Goal: Book appointment/travel/reservation

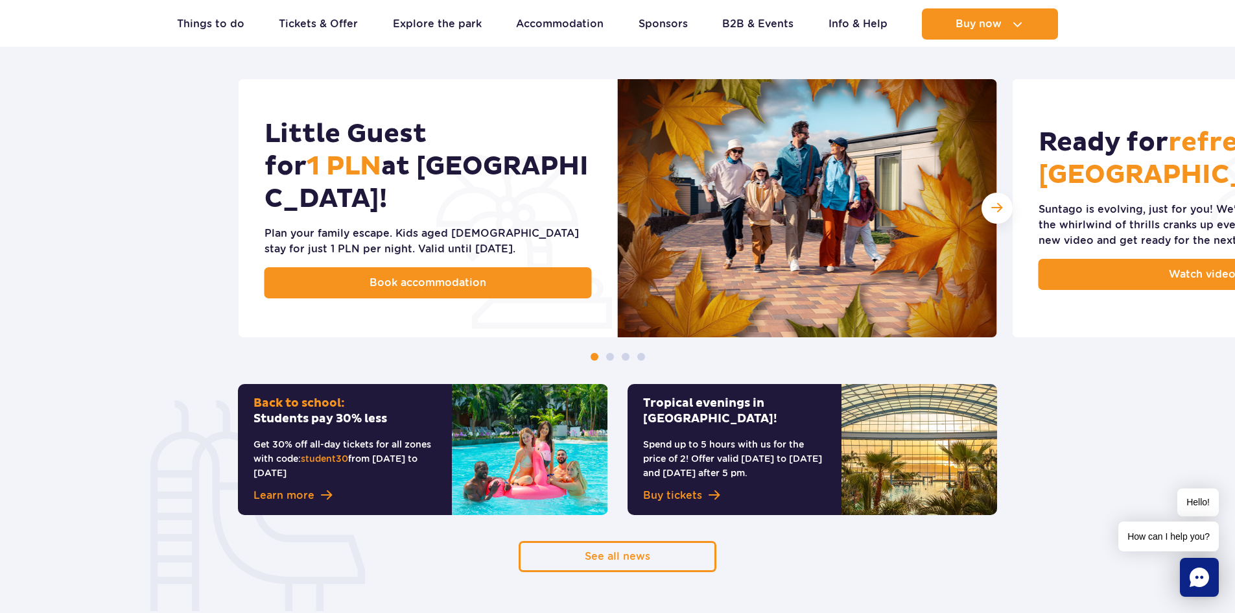
scroll to position [661, 0]
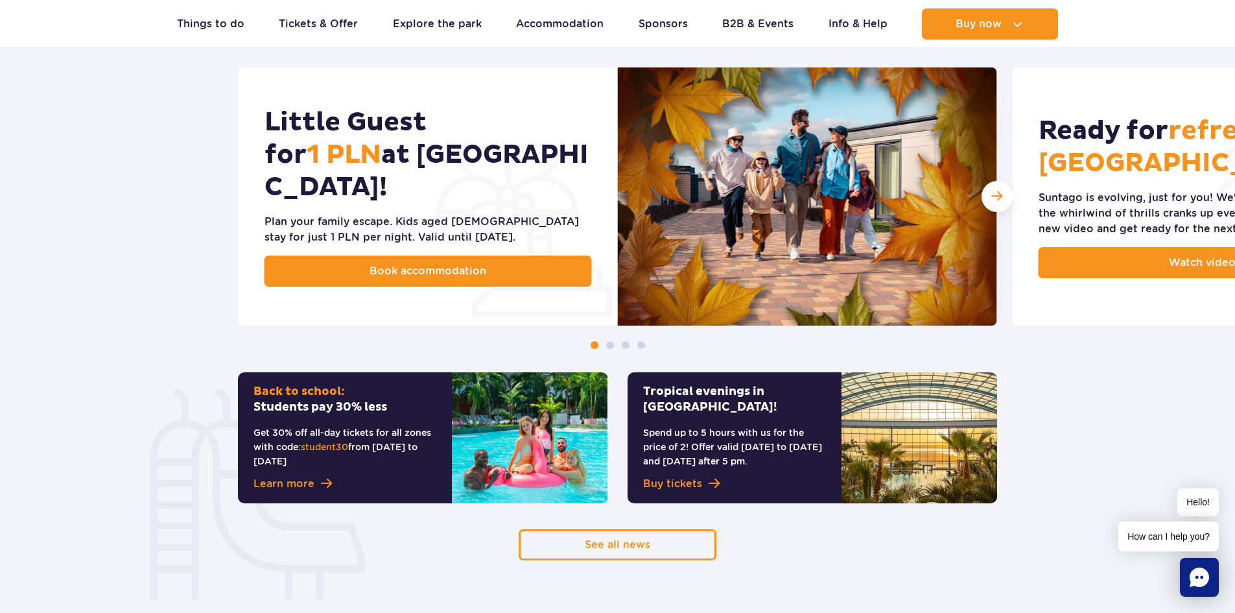
drag, startPoint x: 1244, startPoint y: 25, endPoint x: 1244, endPoint y: 98, distance: 73.2
click at [996, 197] on span "Next slide" at bounding box center [996, 196] width 11 height 12
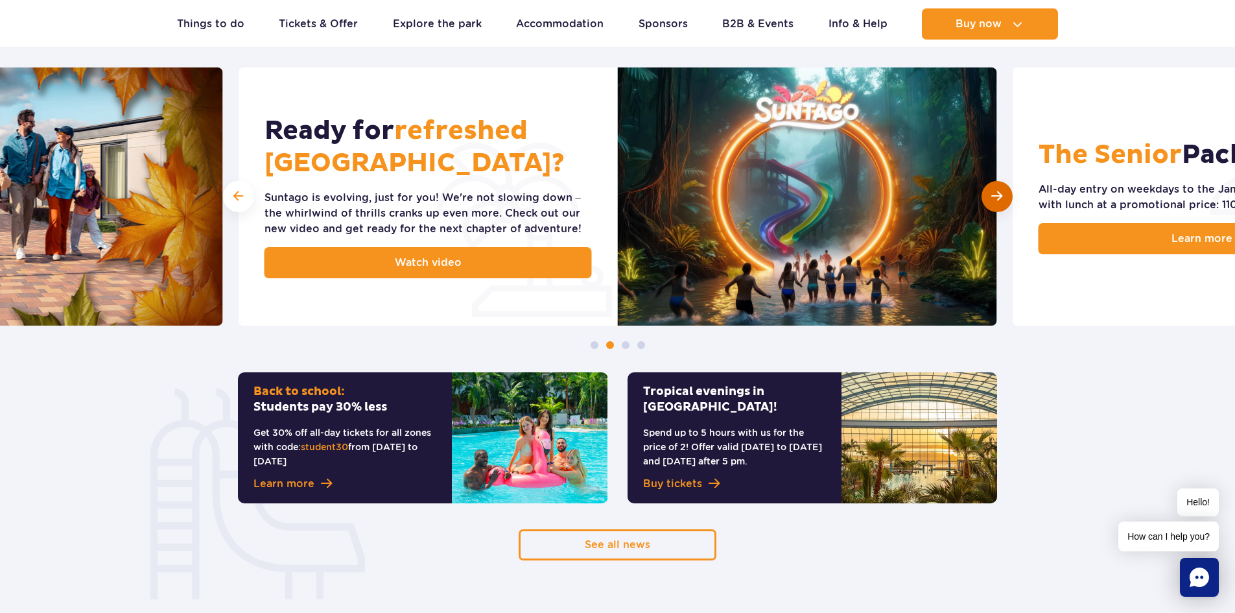
click at [996, 197] on span "Next slide" at bounding box center [996, 196] width 11 height 12
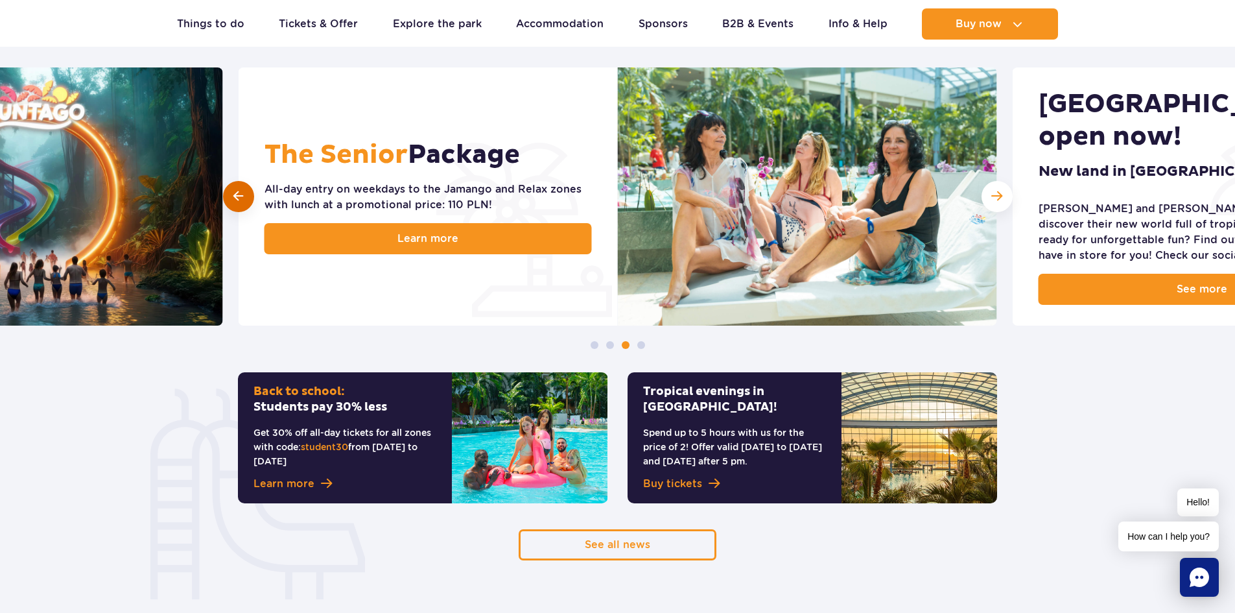
click at [235, 200] on span at bounding box center [238, 196] width 10 height 12
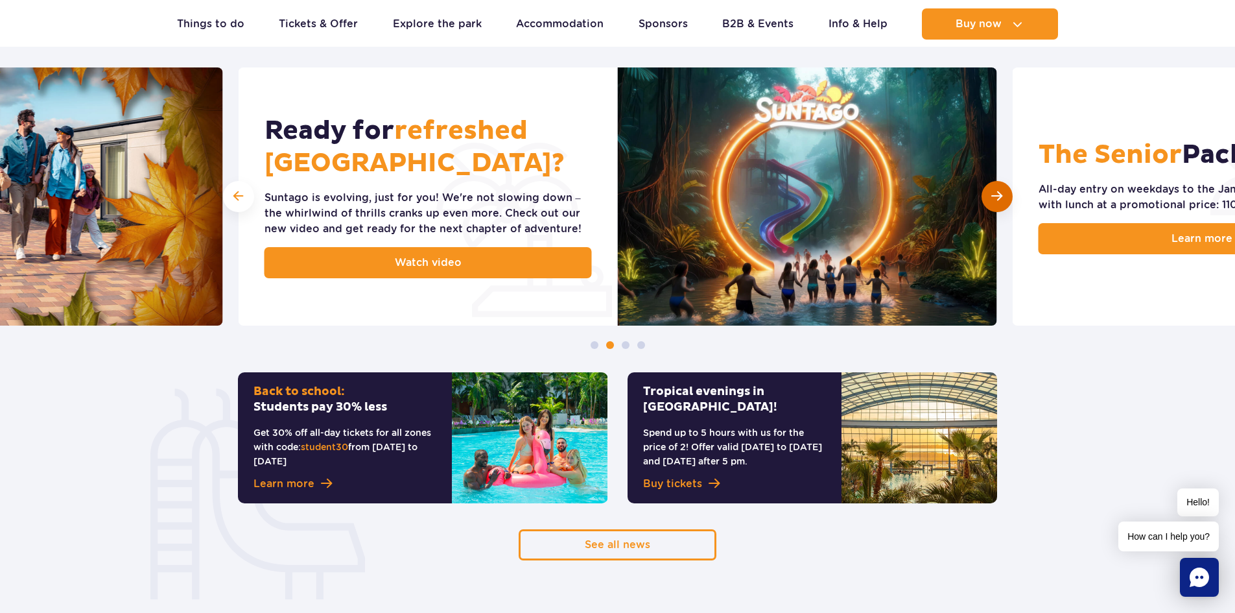
click at [1001, 197] on span "Next slide" at bounding box center [996, 196] width 11 height 12
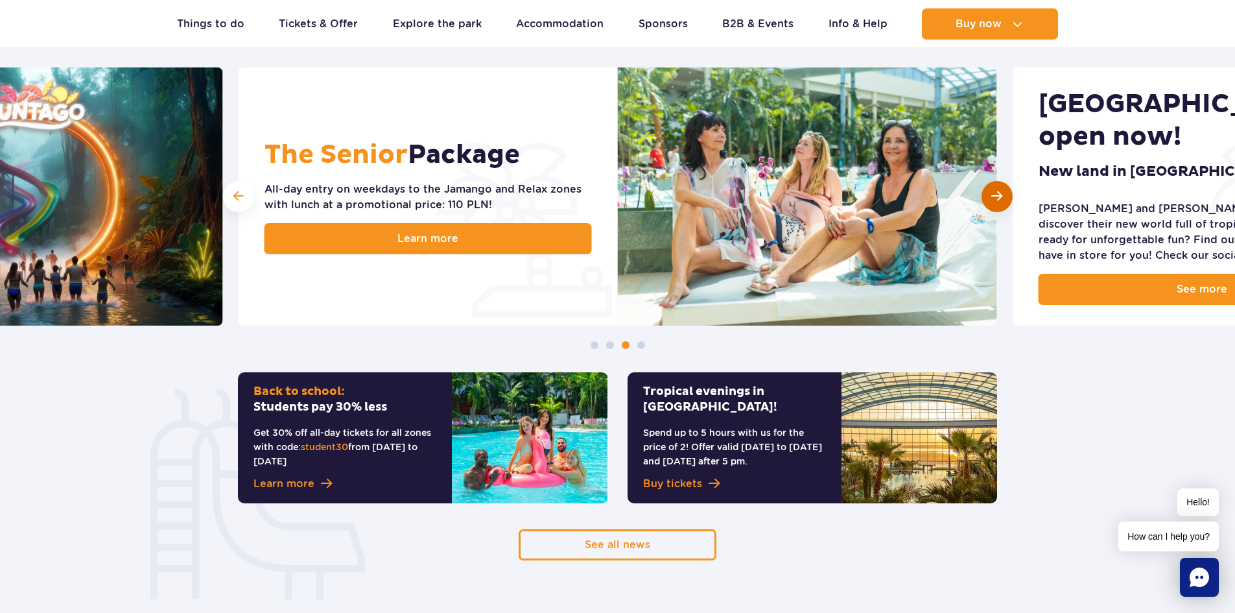
click at [1001, 197] on span "Next slide" at bounding box center [996, 196] width 11 height 12
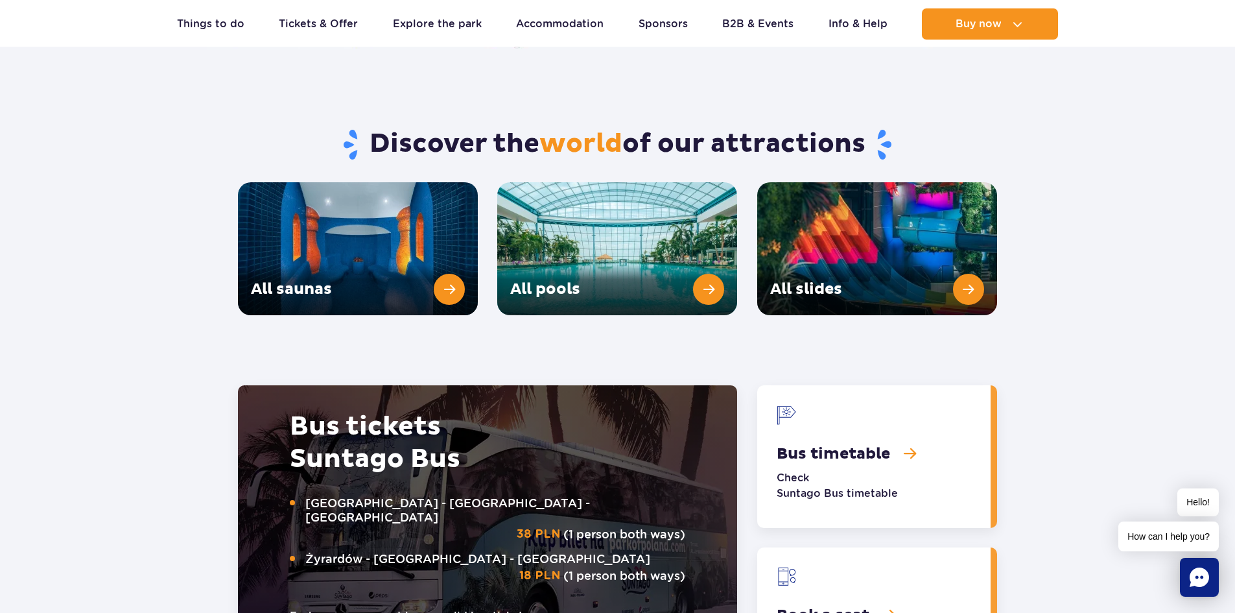
scroll to position [1714, 0]
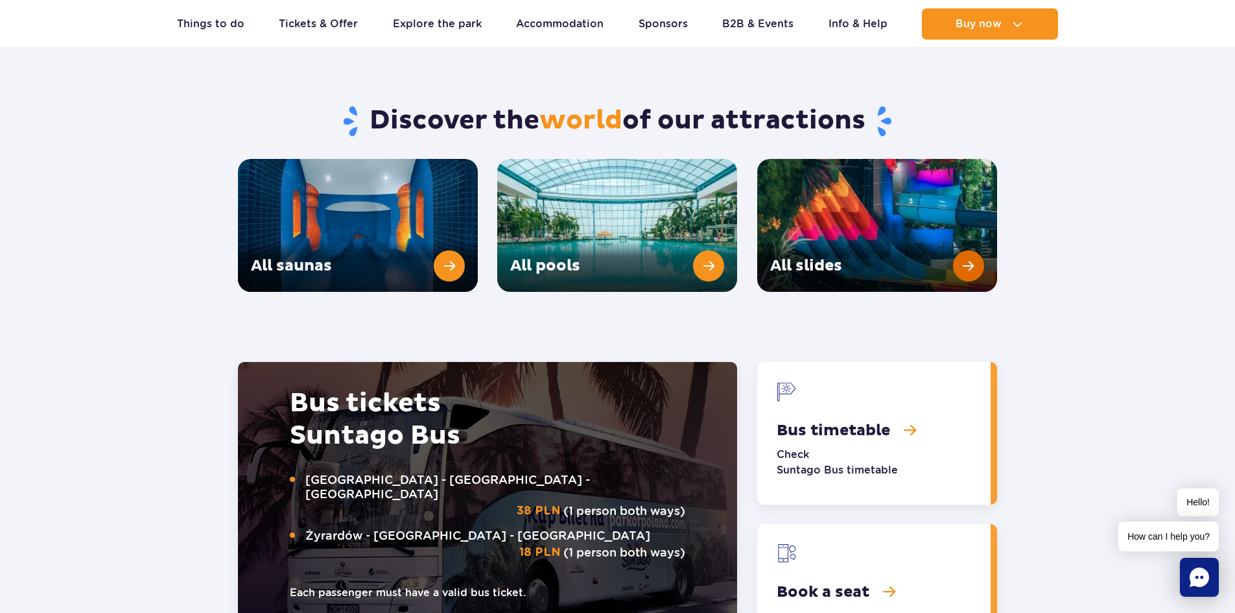
click at [974, 230] on link "All slides" at bounding box center [877, 225] width 240 height 133
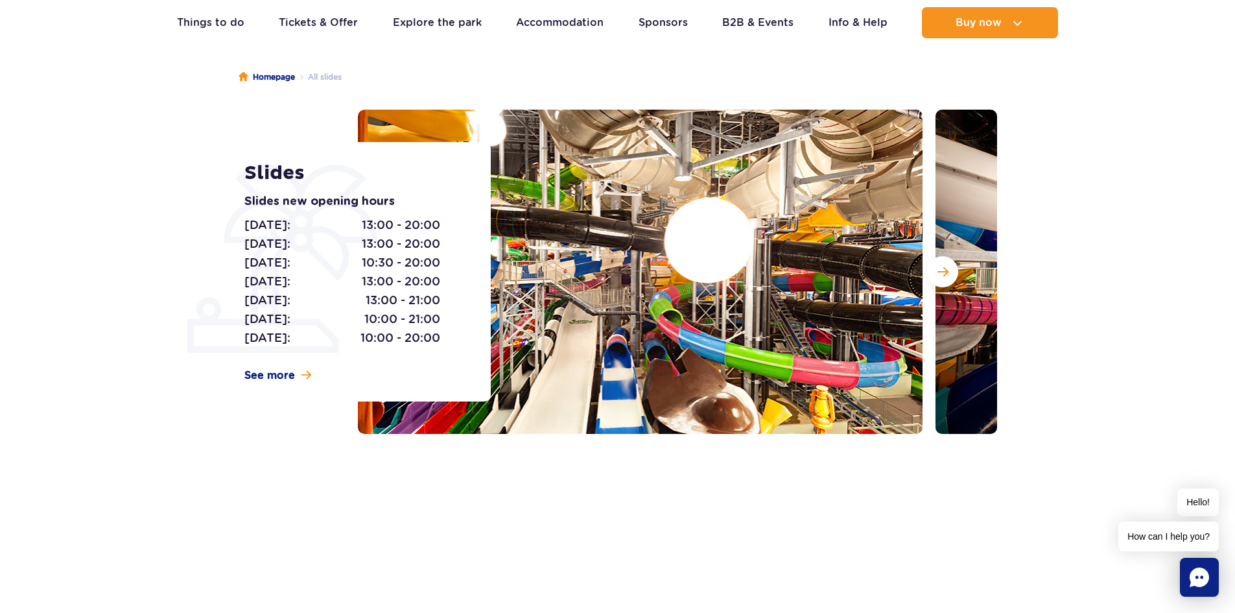
scroll to position [107, 0]
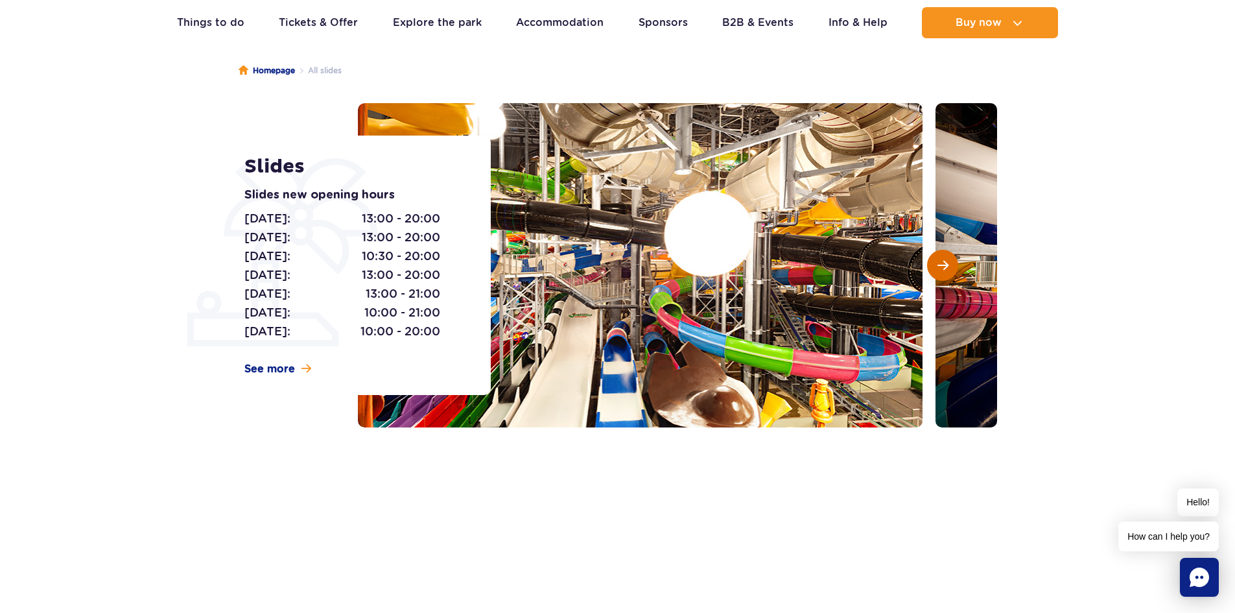
click at [949, 261] on button "Next slide" at bounding box center [942, 265] width 31 height 31
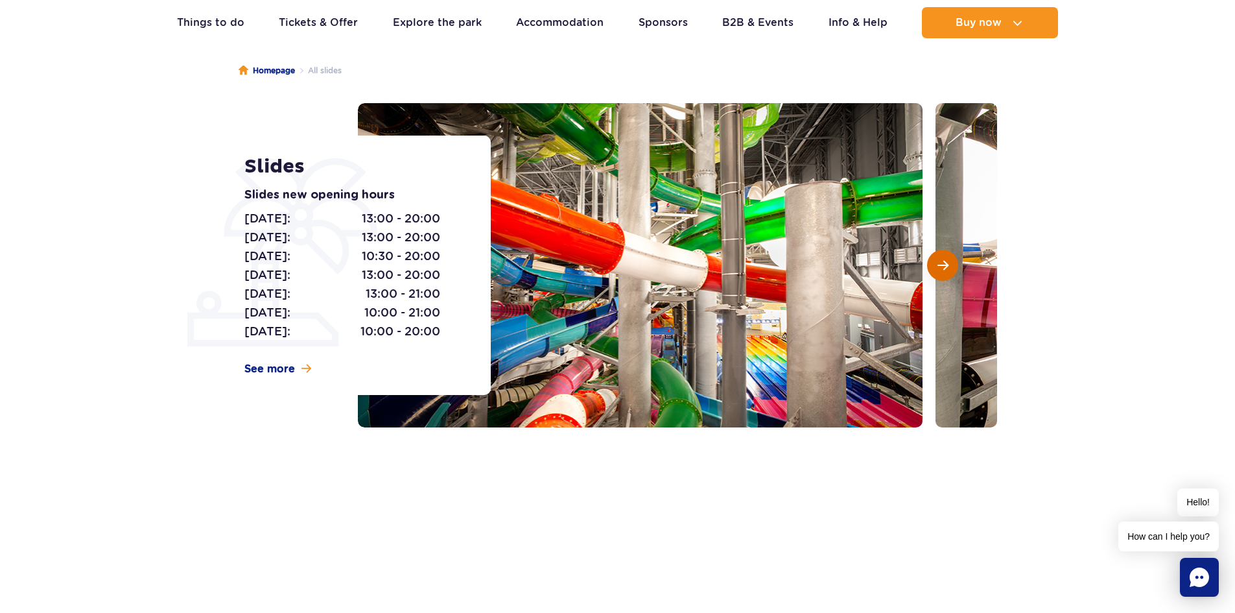
click at [949, 261] on button "Next slide" at bounding box center [942, 265] width 31 height 31
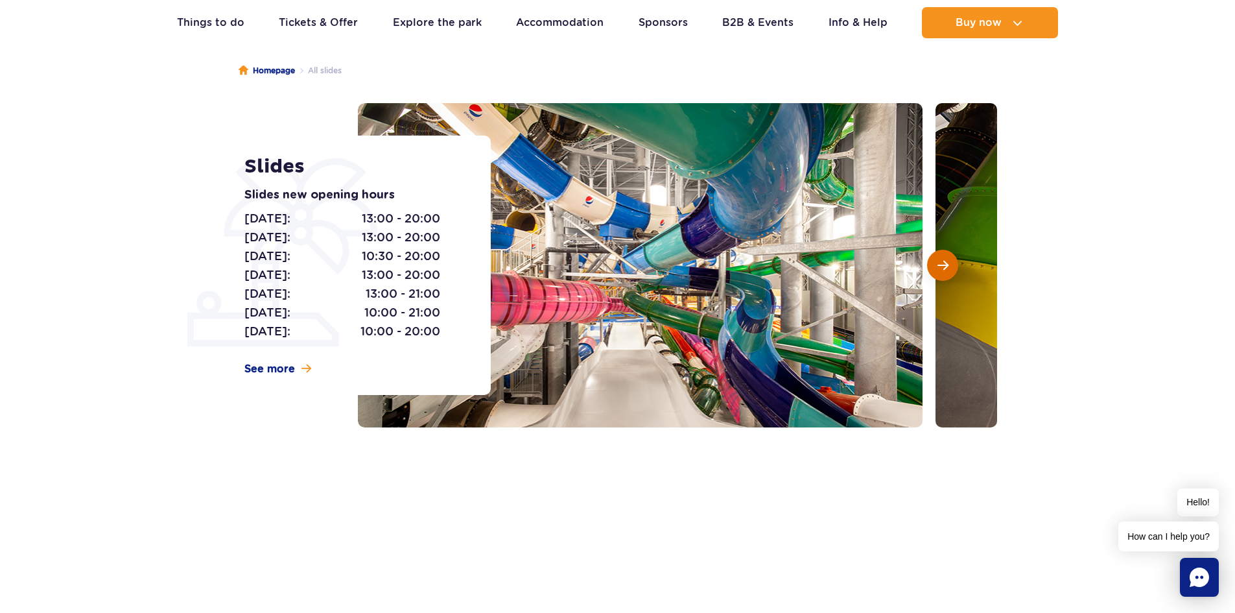
click at [949, 261] on button "Next slide" at bounding box center [942, 265] width 31 height 31
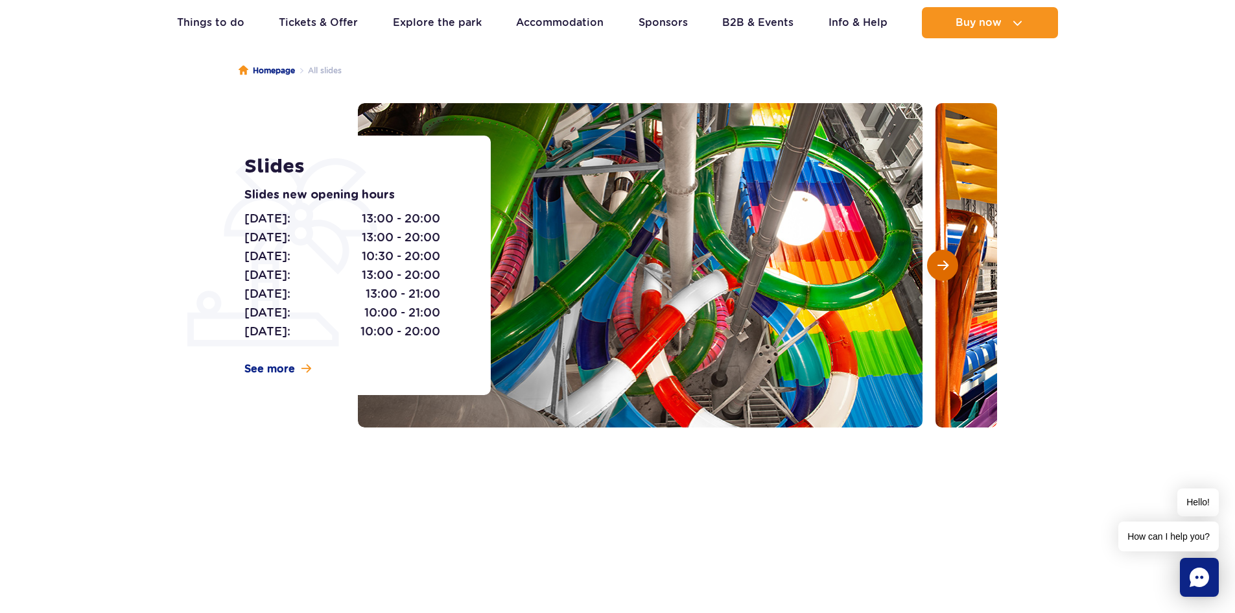
click at [949, 261] on button "Next slide" at bounding box center [942, 265] width 31 height 31
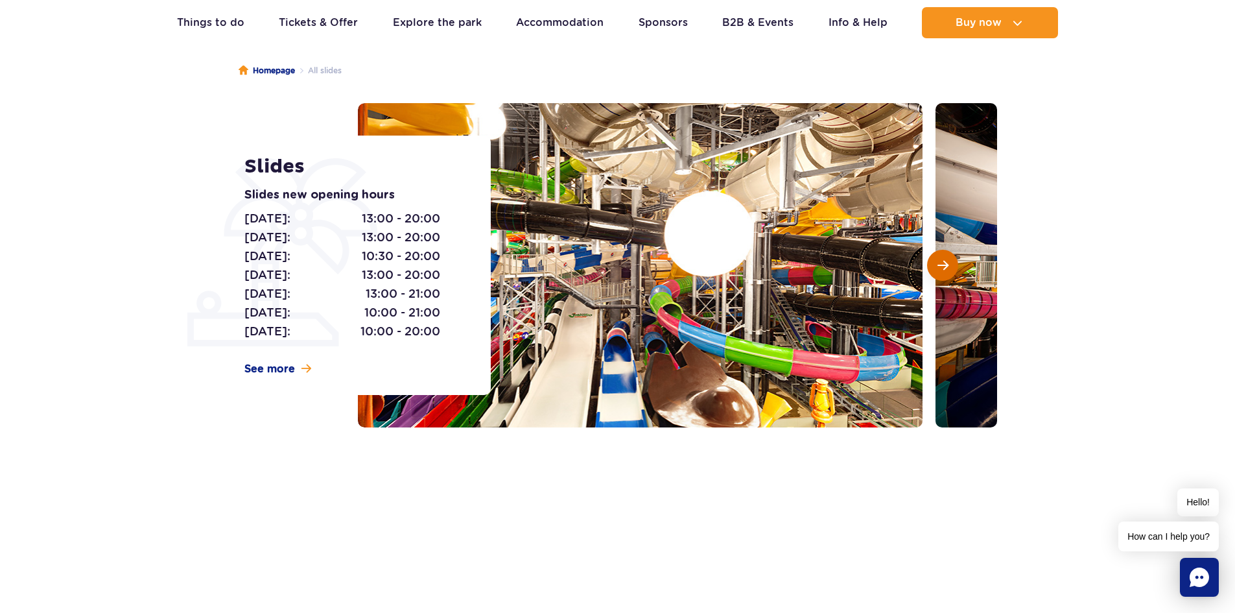
click at [949, 261] on button "Next slide" at bounding box center [942, 265] width 31 height 31
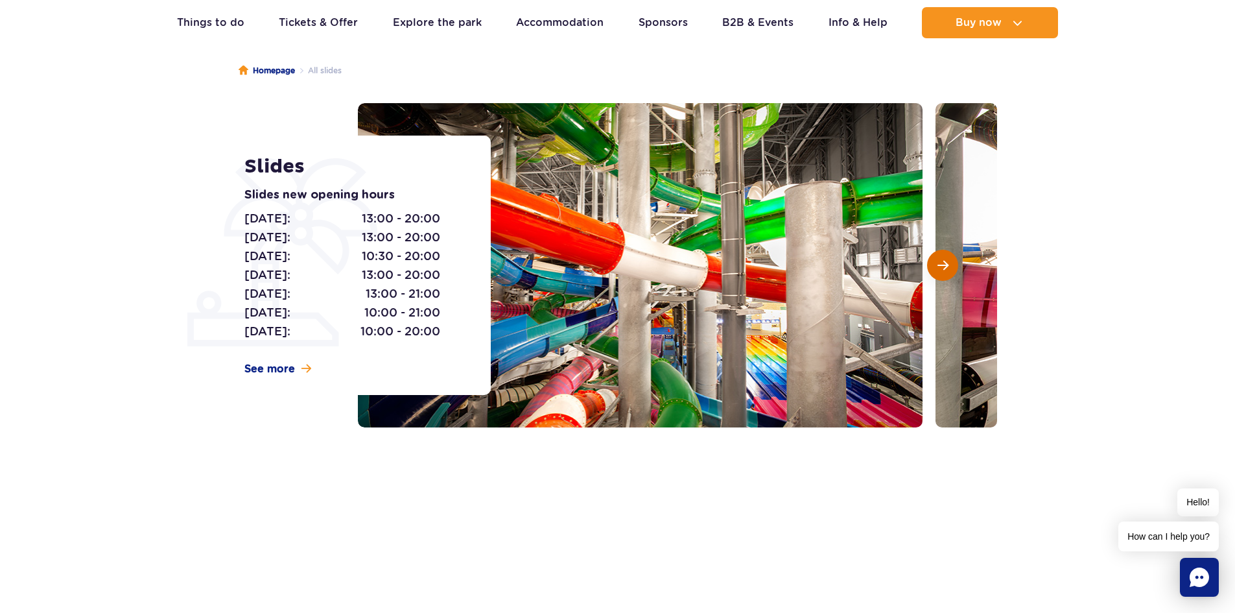
click at [949, 261] on button "Next slide" at bounding box center [942, 265] width 31 height 31
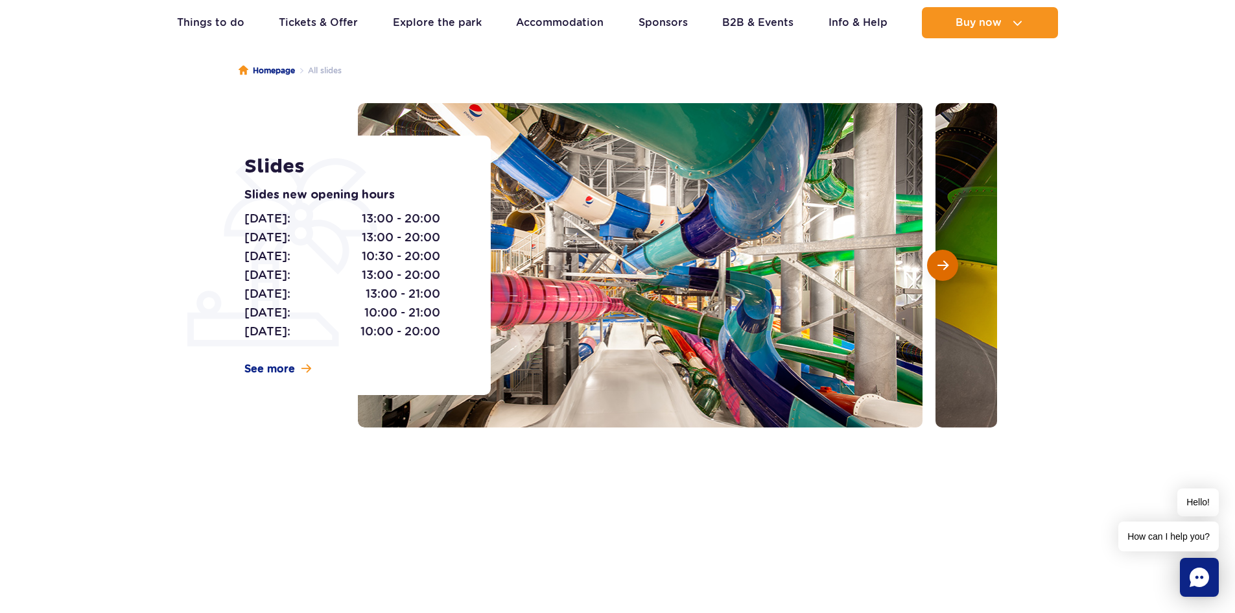
click at [949, 261] on button "Next slide" at bounding box center [942, 265] width 31 height 31
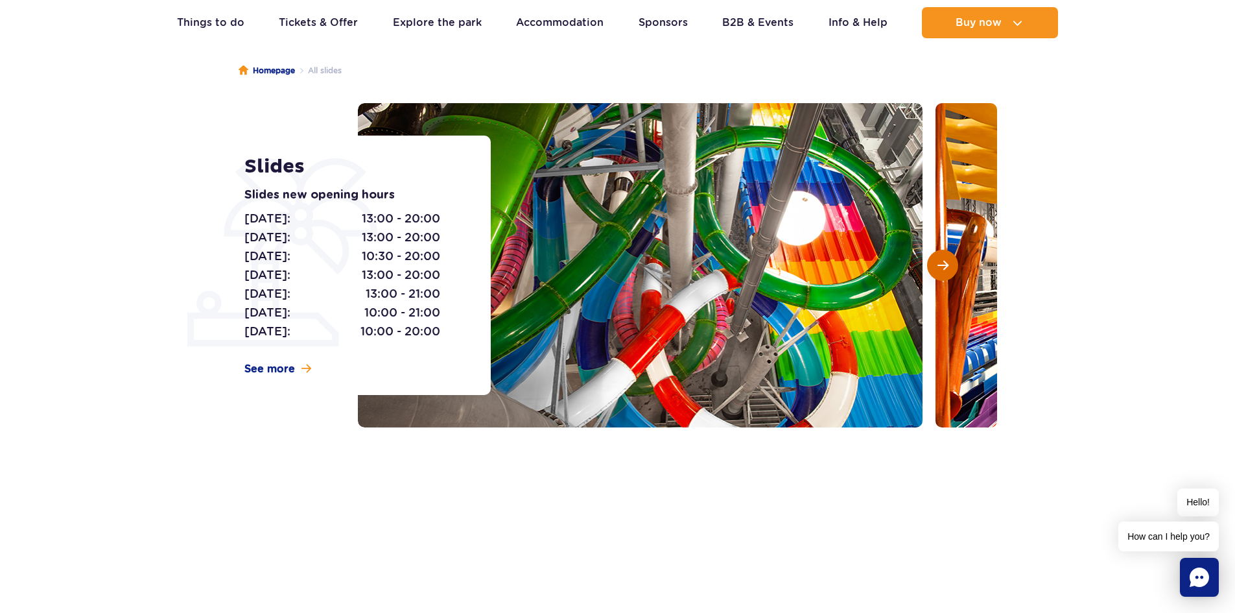
click at [949, 261] on button "Next slide" at bounding box center [942, 265] width 31 height 31
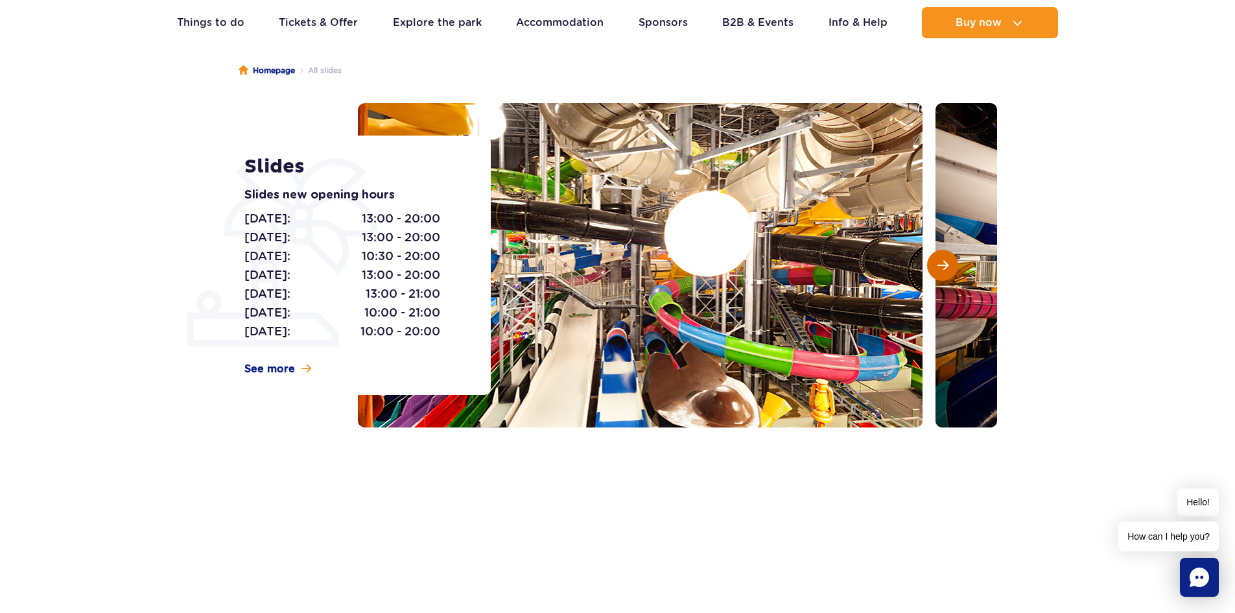
click at [949, 261] on button "Next slide" at bounding box center [942, 265] width 31 height 31
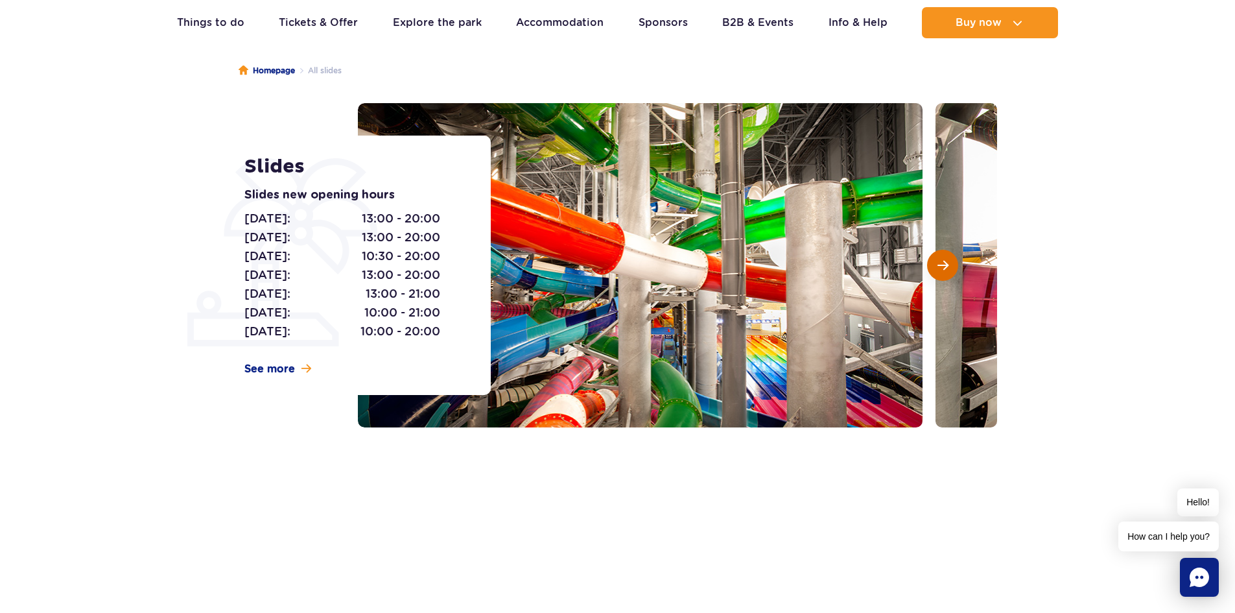
click at [949, 261] on button "Next slide" at bounding box center [942, 265] width 31 height 31
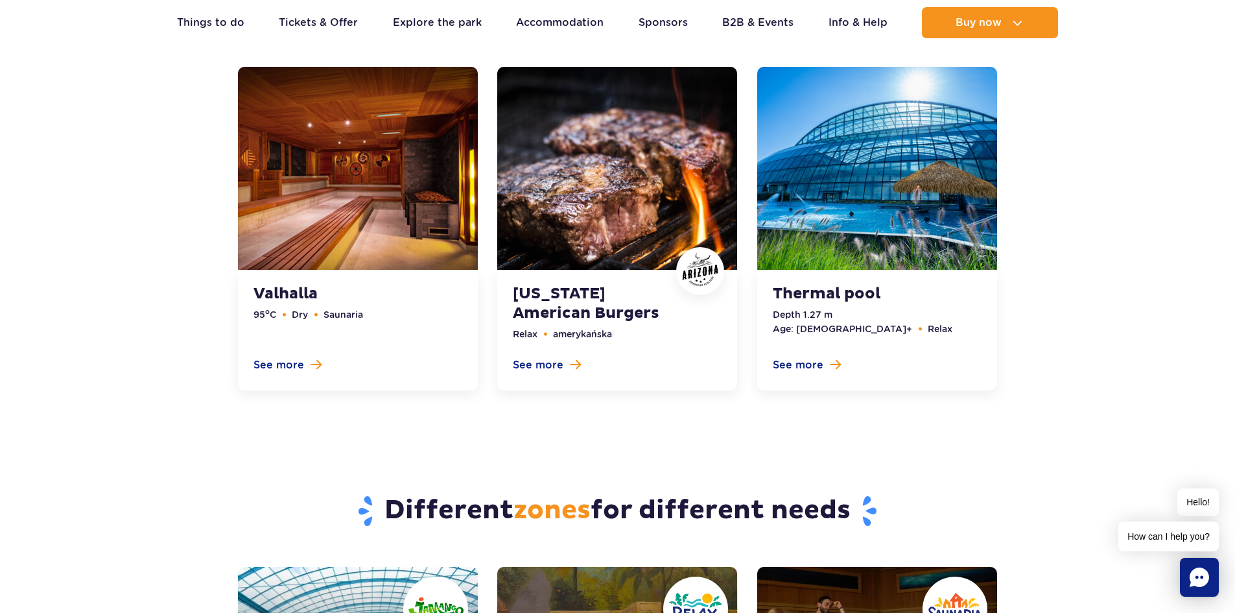
scroll to position [4069, 0]
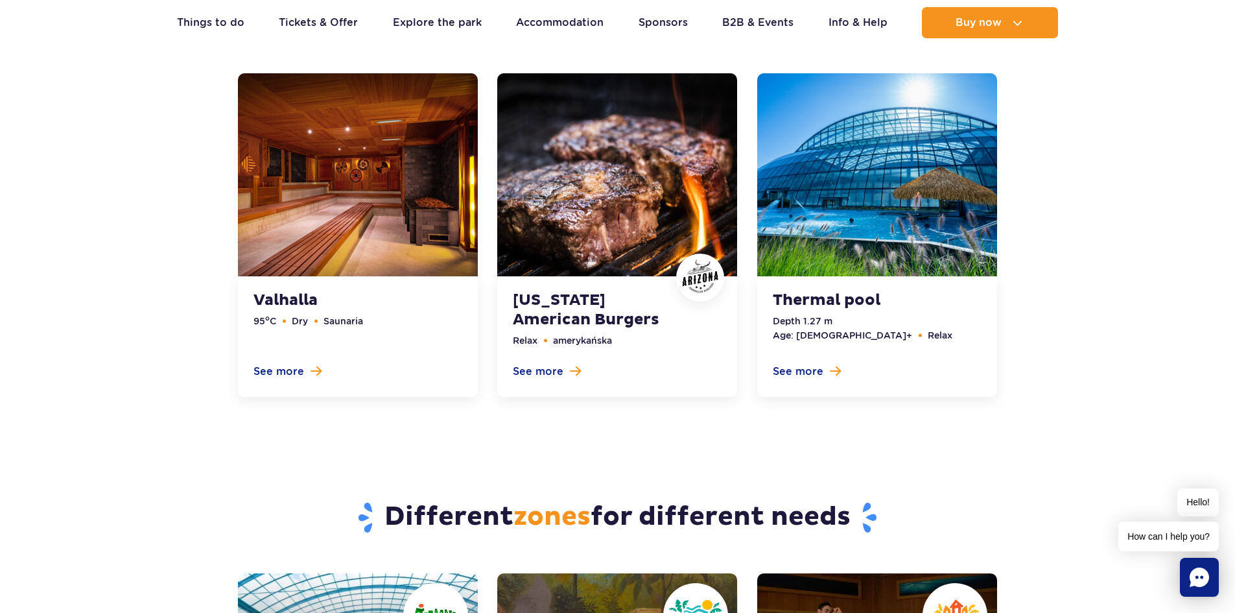
click at [849, 228] on link at bounding box center [877, 234] width 240 height 323
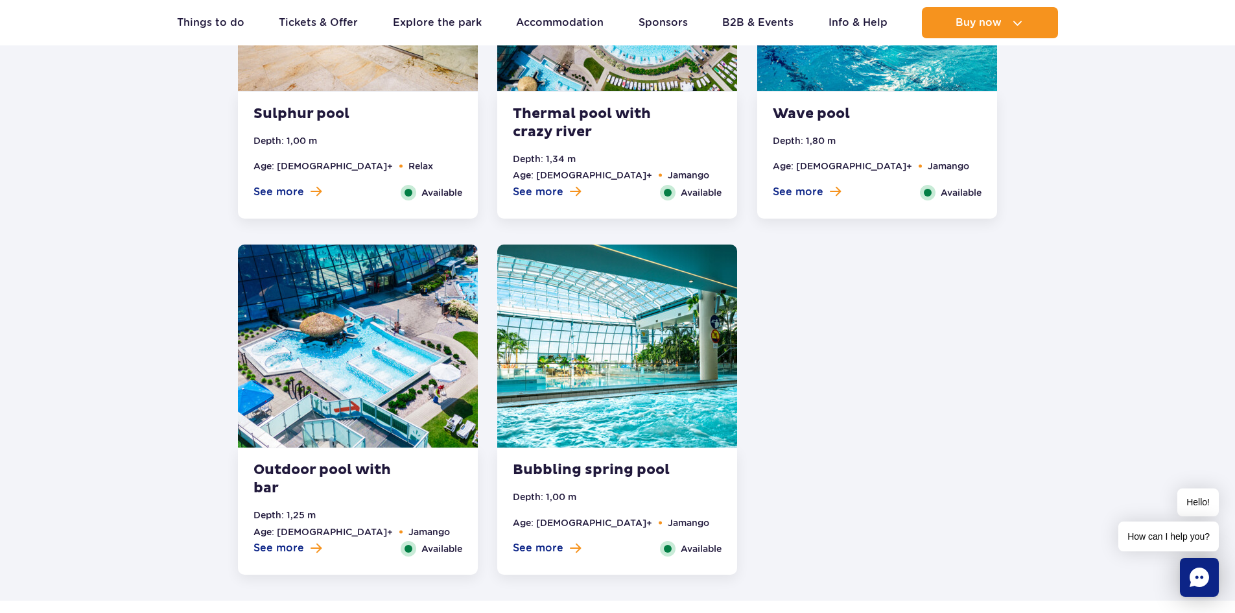
scroll to position [2260, 0]
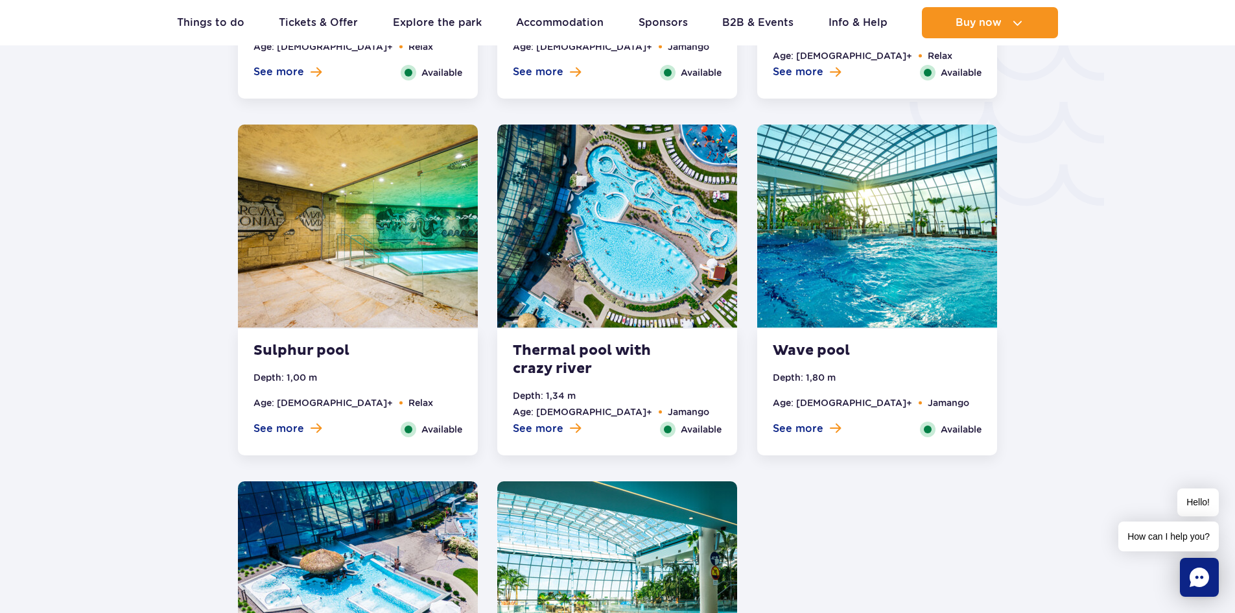
click at [708, 204] on img at bounding box center [617, 225] width 240 height 203
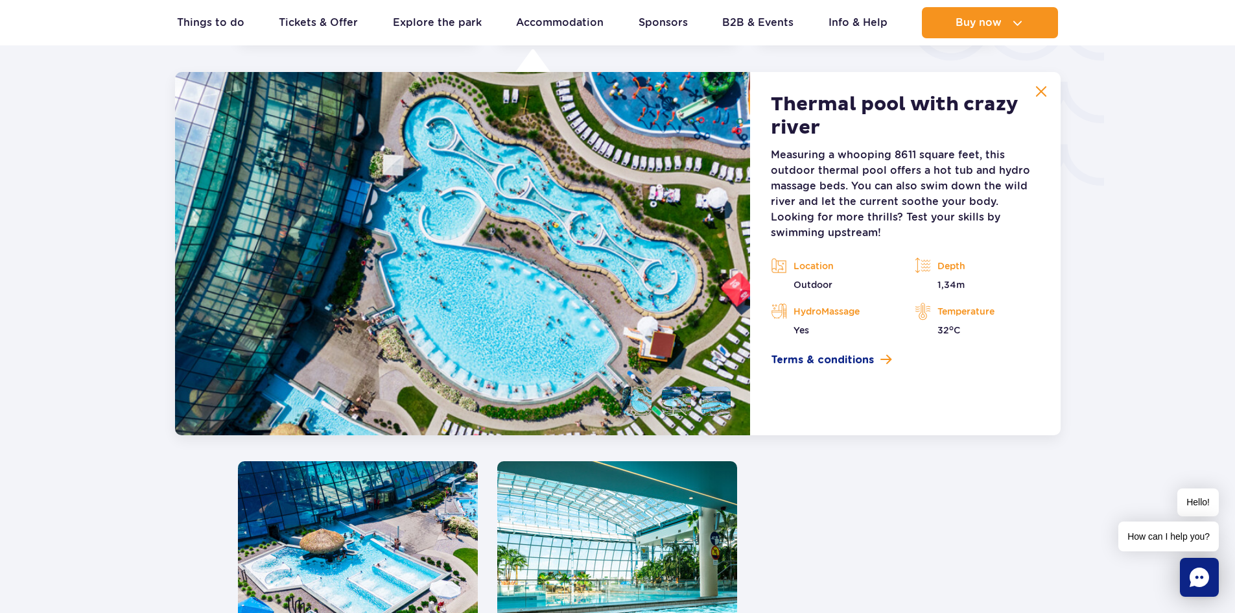
scroll to position [2285, 0]
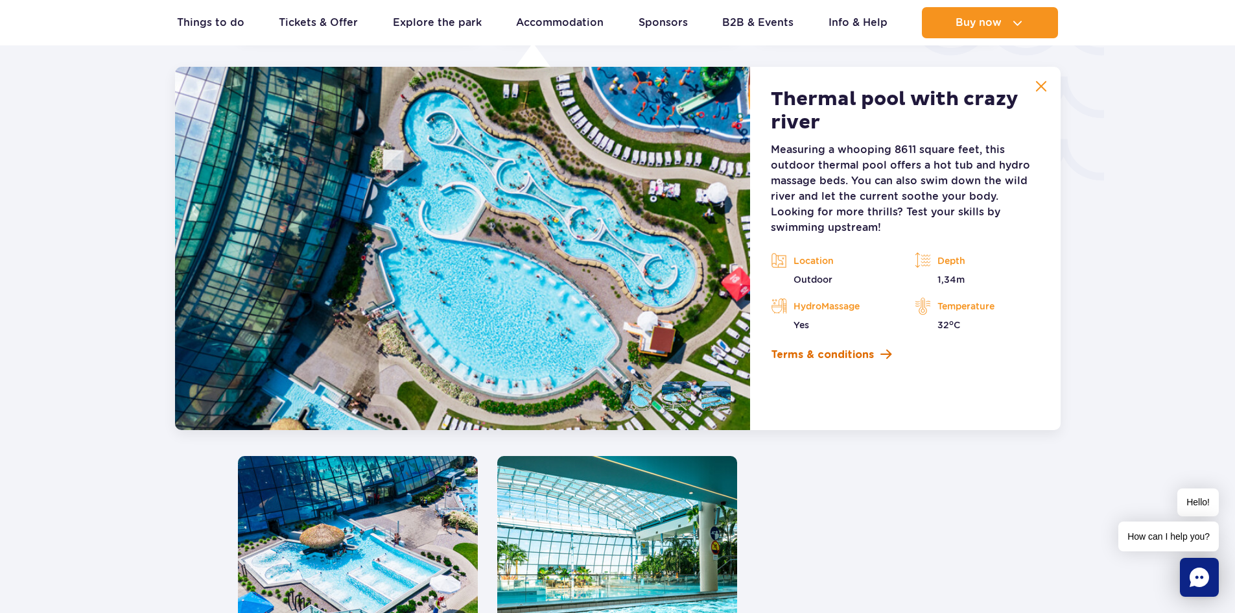
click at [884, 353] on span at bounding box center [885, 354] width 11 height 12
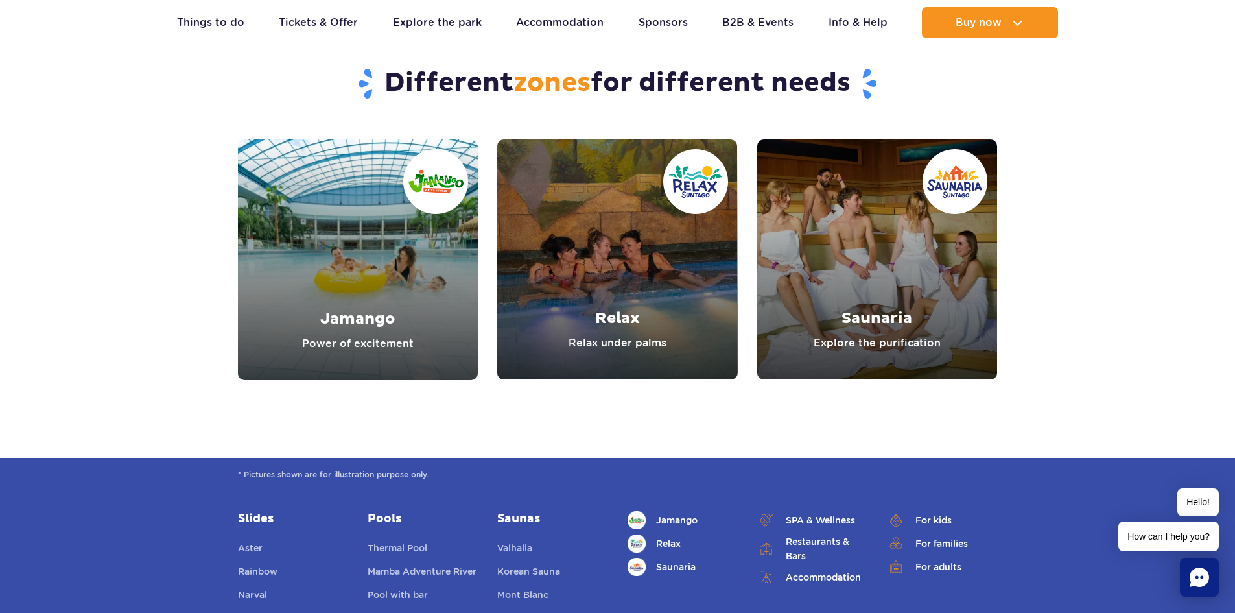
scroll to position [3920, 0]
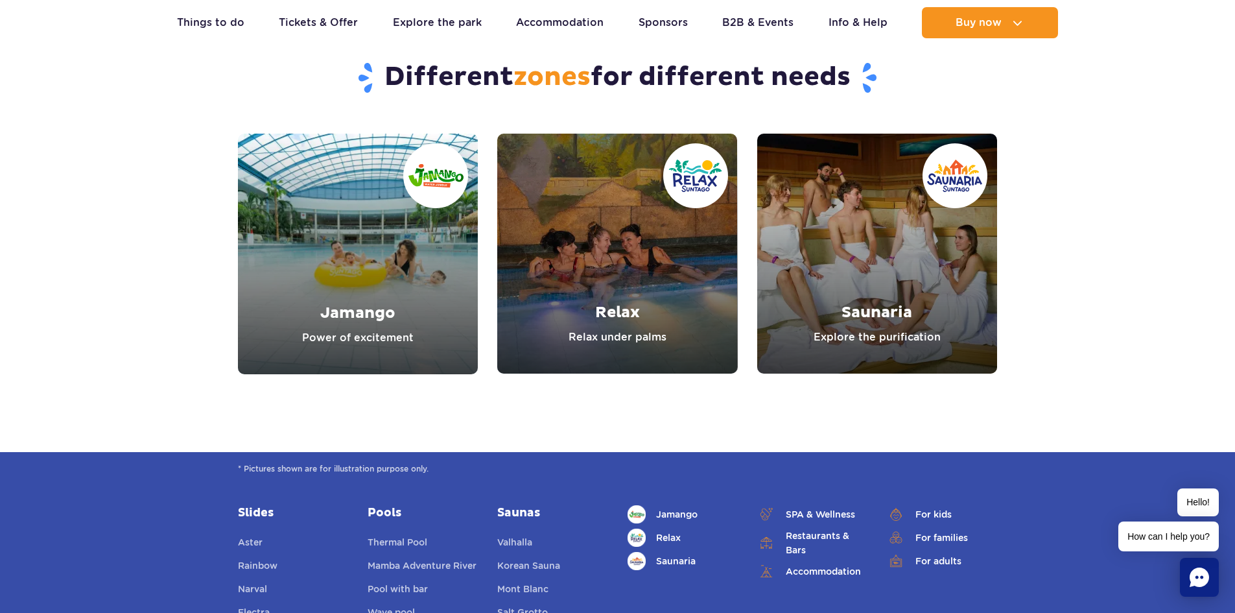
click at [354, 291] on link "Jamango" at bounding box center [358, 254] width 240 height 240
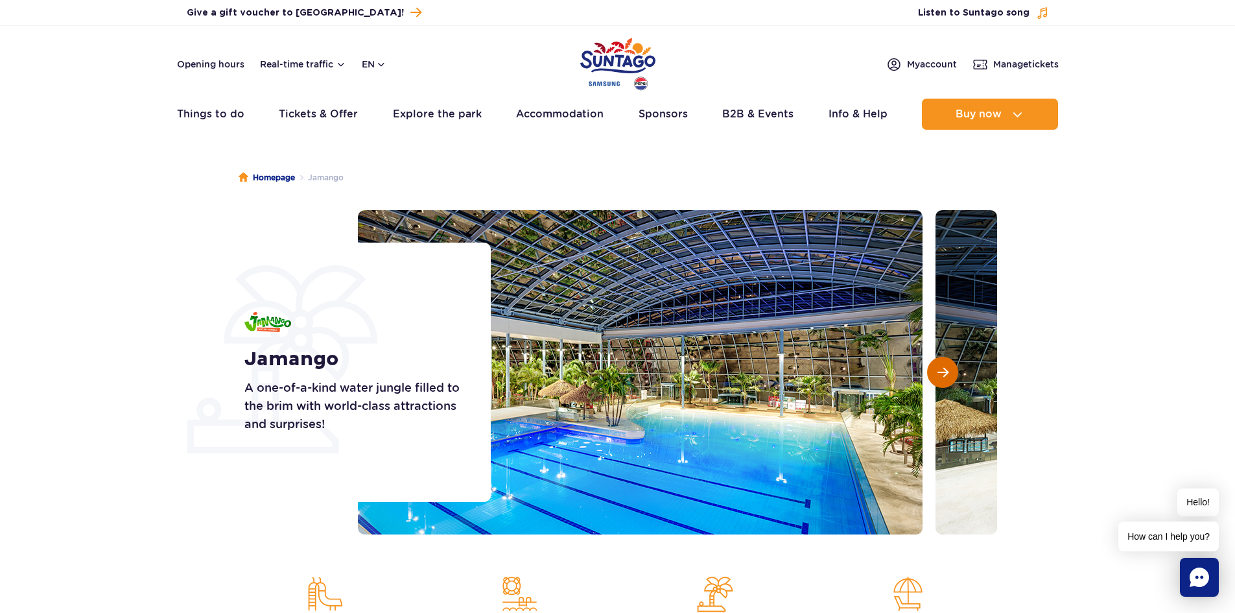
click at [930, 370] on button "Next slide" at bounding box center [942, 372] width 31 height 31
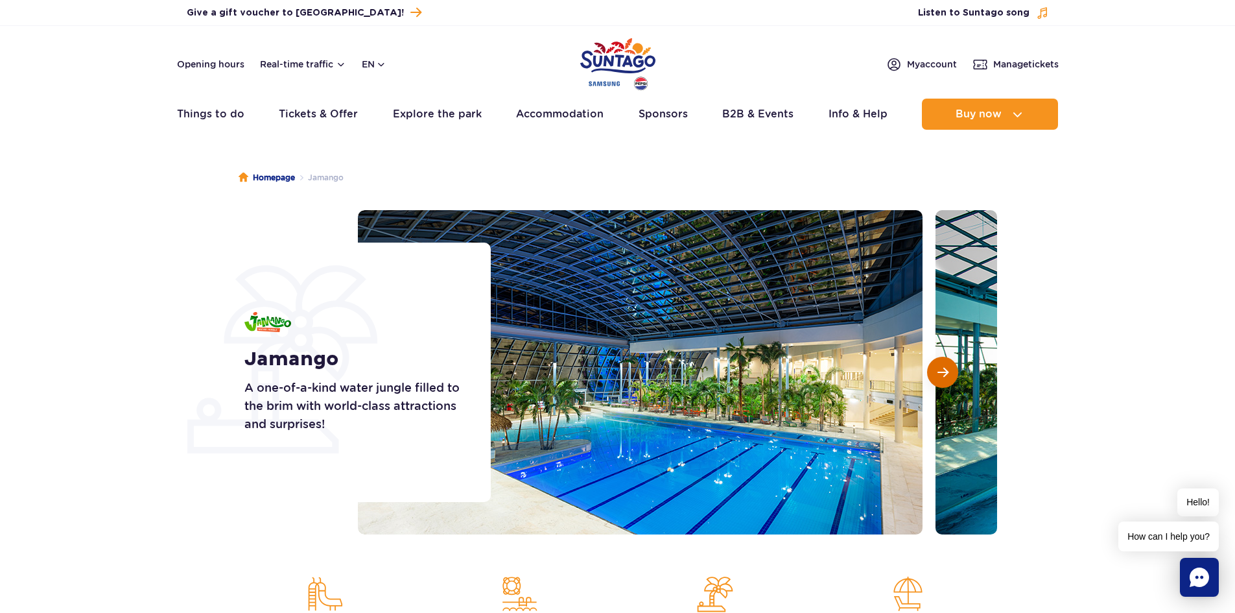
click at [930, 370] on button "Next slide" at bounding box center [942, 372] width 31 height 31
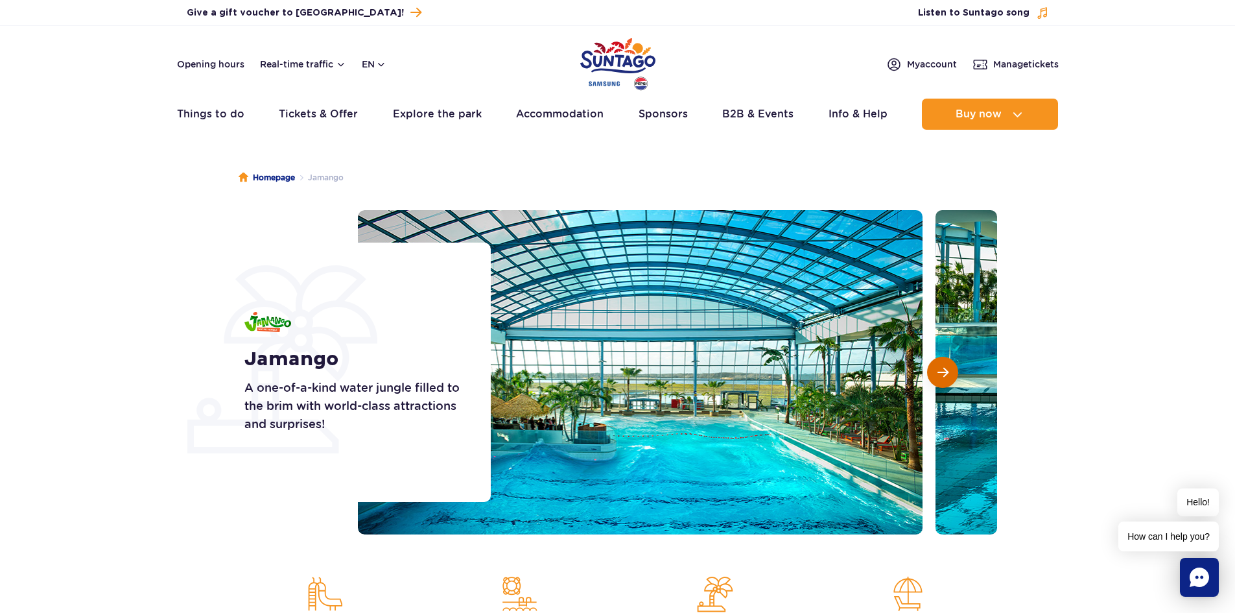
click at [930, 370] on button "Next slide" at bounding box center [942, 372] width 31 height 31
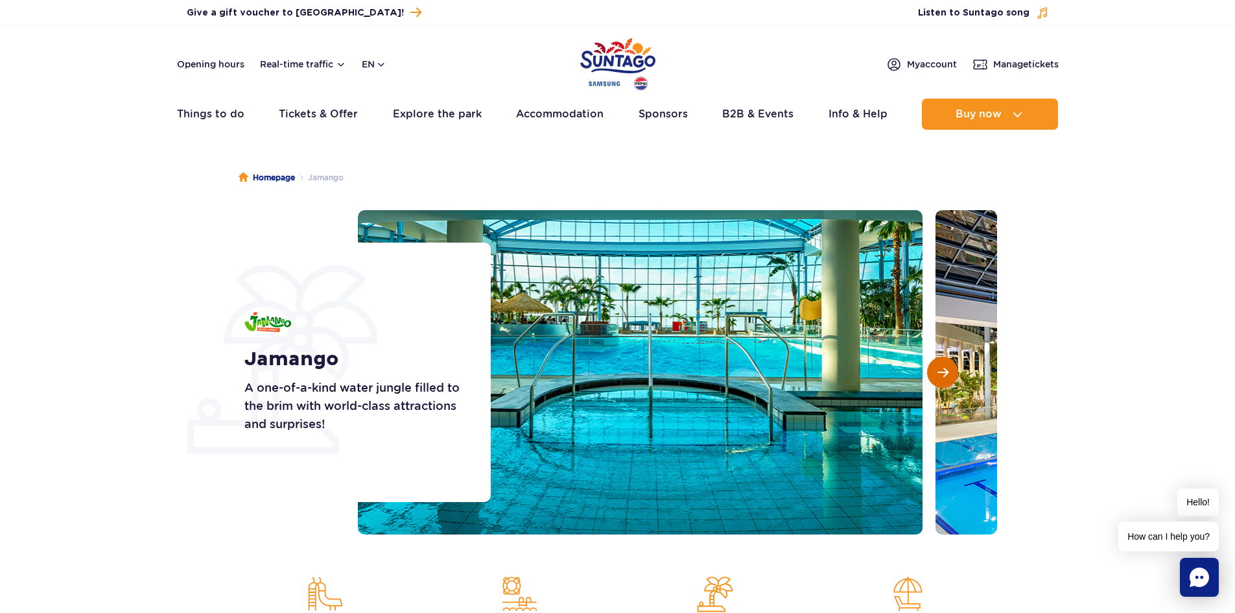
click at [933, 370] on button "Next slide" at bounding box center [942, 372] width 31 height 31
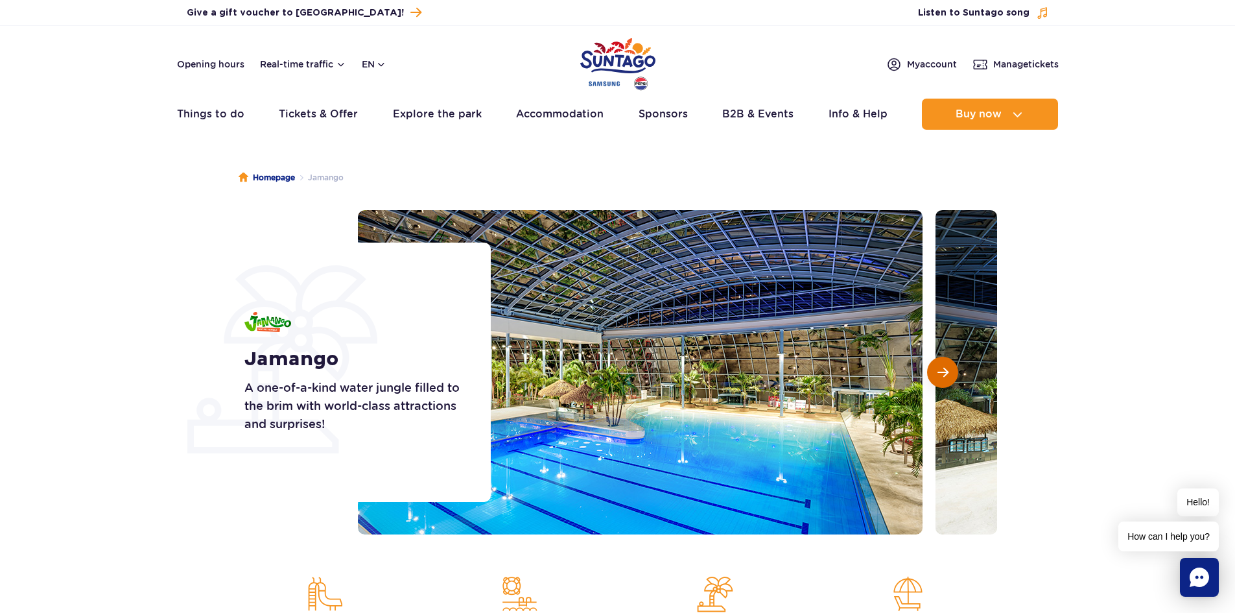
click at [933, 370] on button "Next slide" at bounding box center [942, 372] width 31 height 31
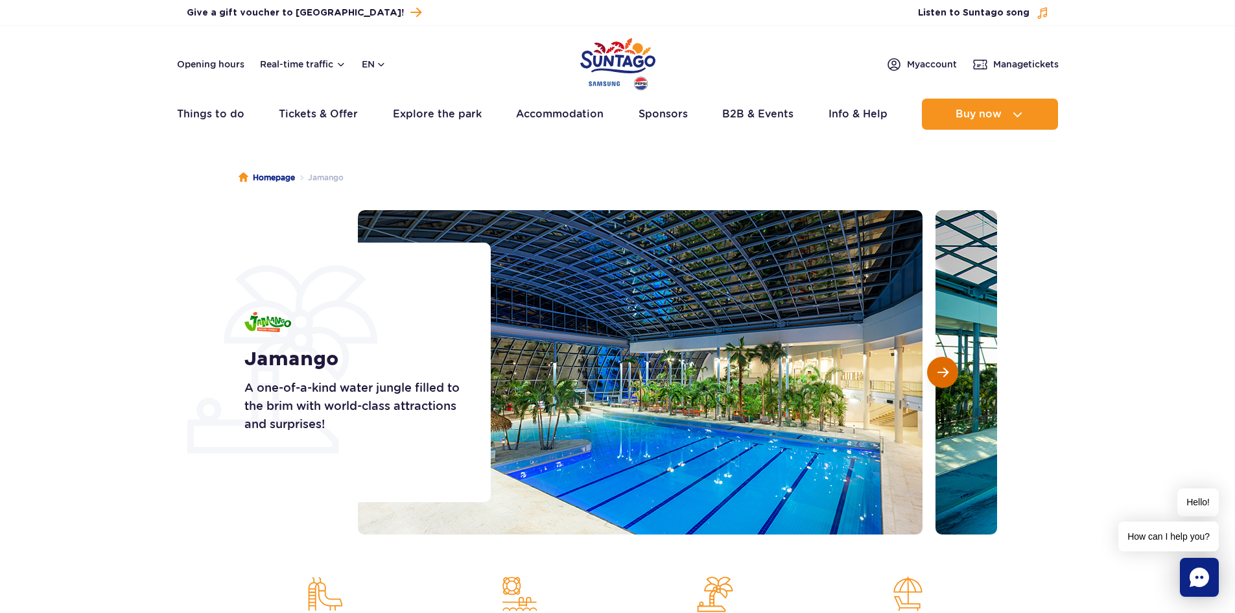
click at [933, 370] on button "Next slide" at bounding box center [942, 372] width 31 height 31
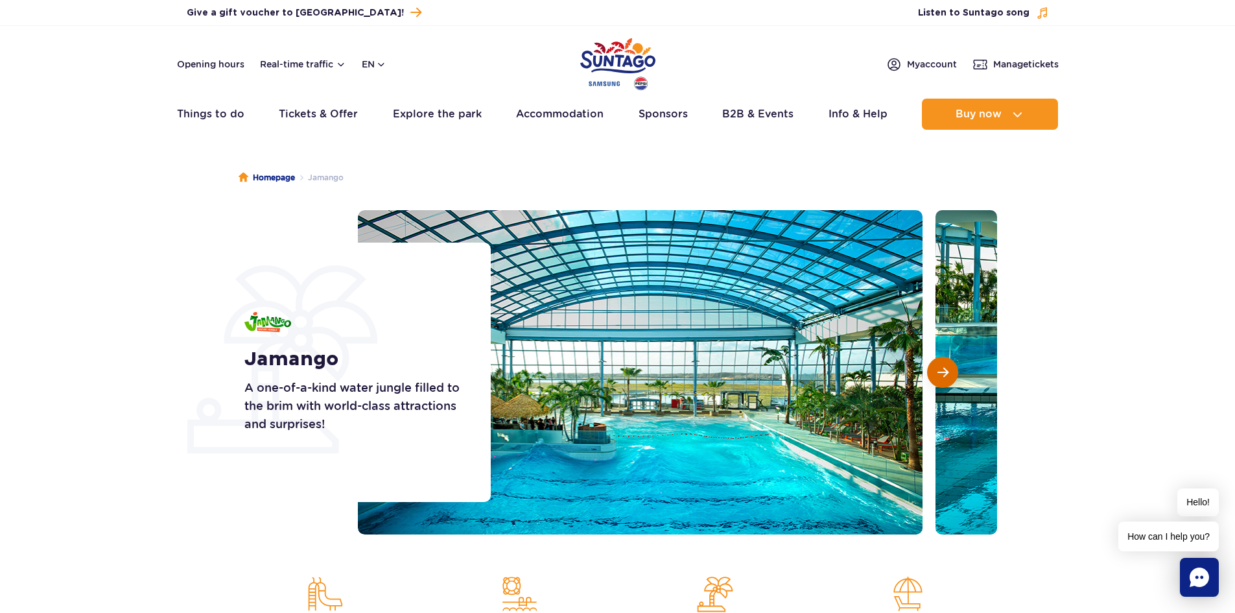
click at [933, 370] on button "Next slide" at bounding box center [942, 372] width 31 height 31
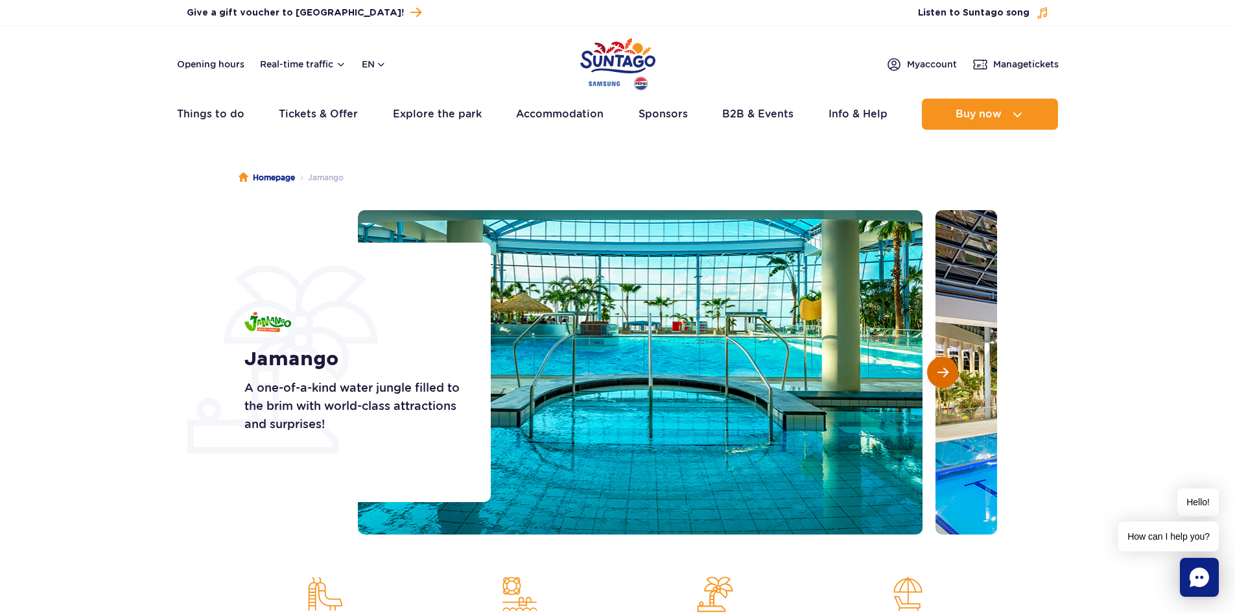
click at [933, 370] on button "Next slide" at bounding box center [942, 372] width 31 height 31
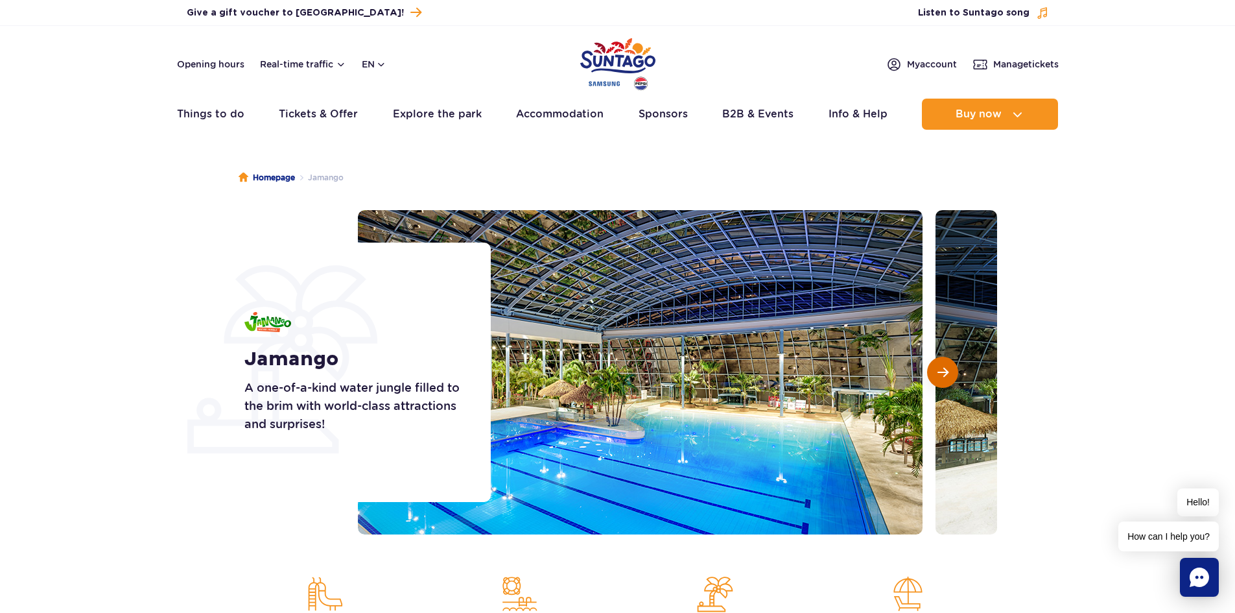
click at [933, 370] on button "Next slide" at bounding box center [942, 372] width 31 height 31
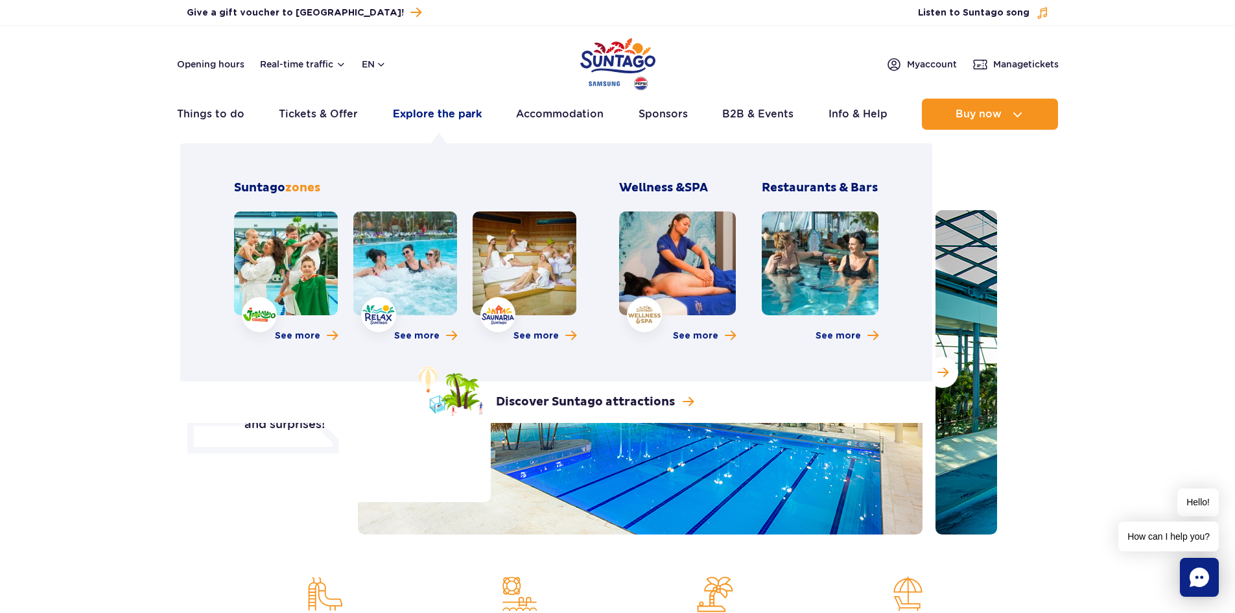
click at [471, 111] on link "Explore the park" at bounding box center [437, 114] width 89 height 31
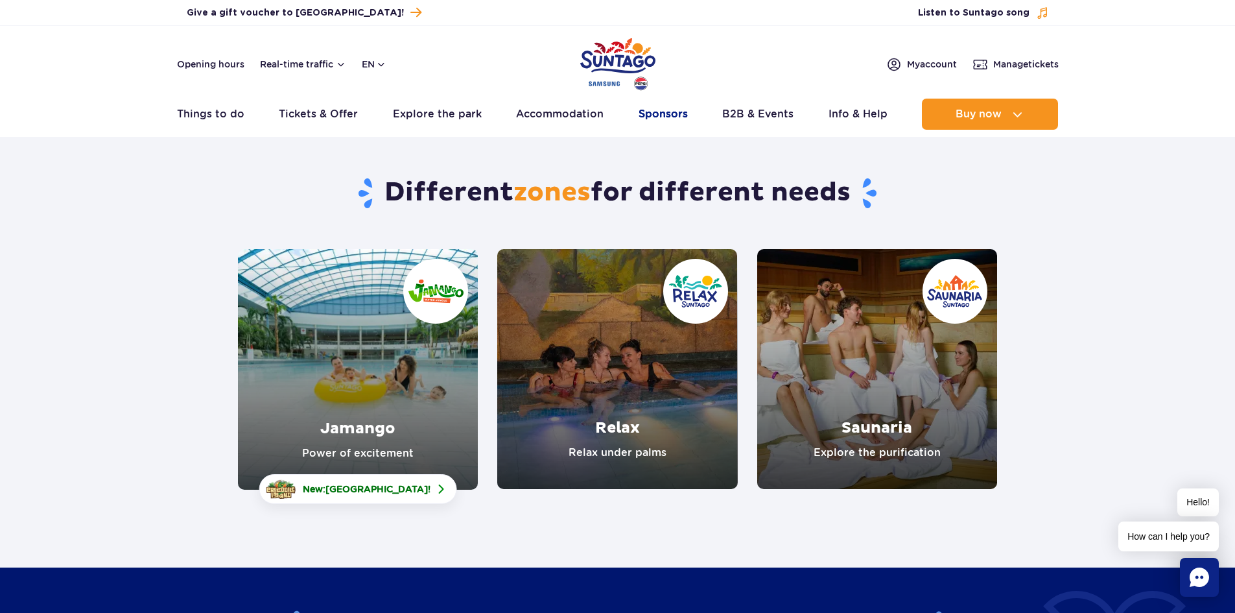
click at [648, 110] on link "Sponsors" at bounding box center [662, 114] width 49 height 31
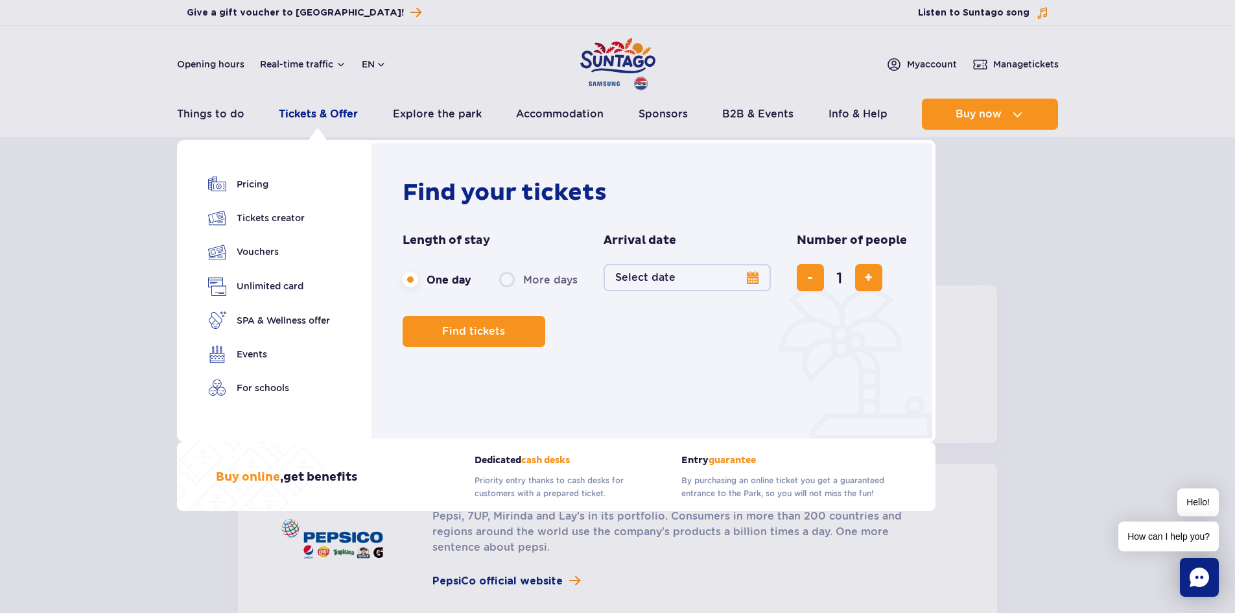
click at [327, 119] on link "Tickets & Offer" at bounding box center [318, 114] width 79 height 31
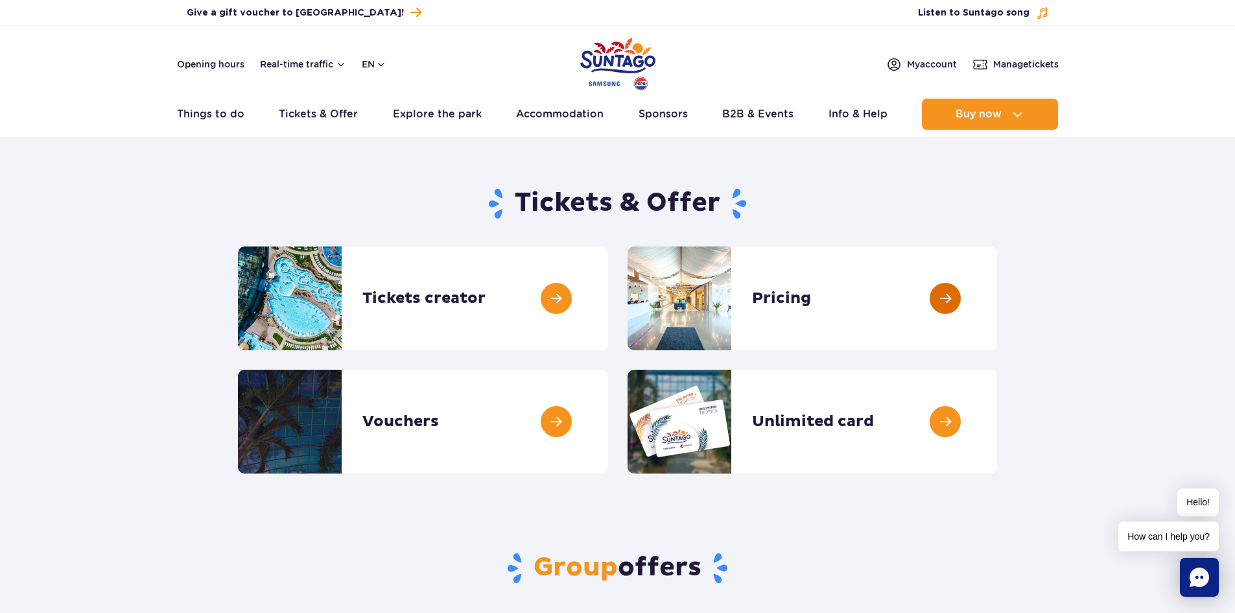
click at [997, 297] on link at bounding box center [997, 298] width 0 height 104
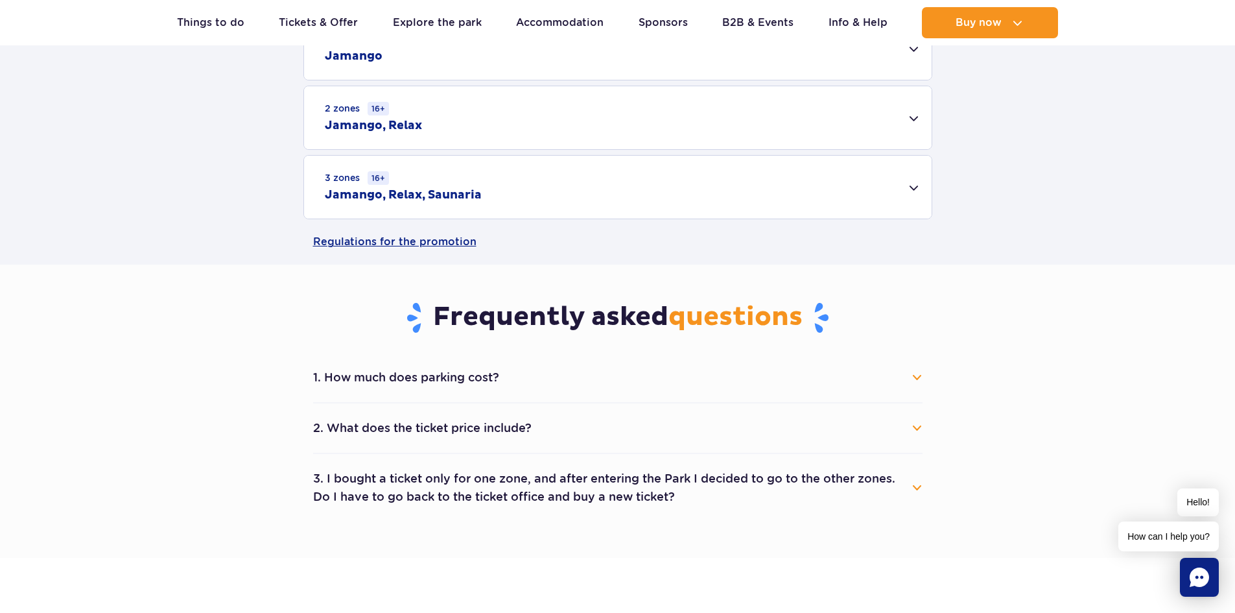
scroll to position [468, 0]
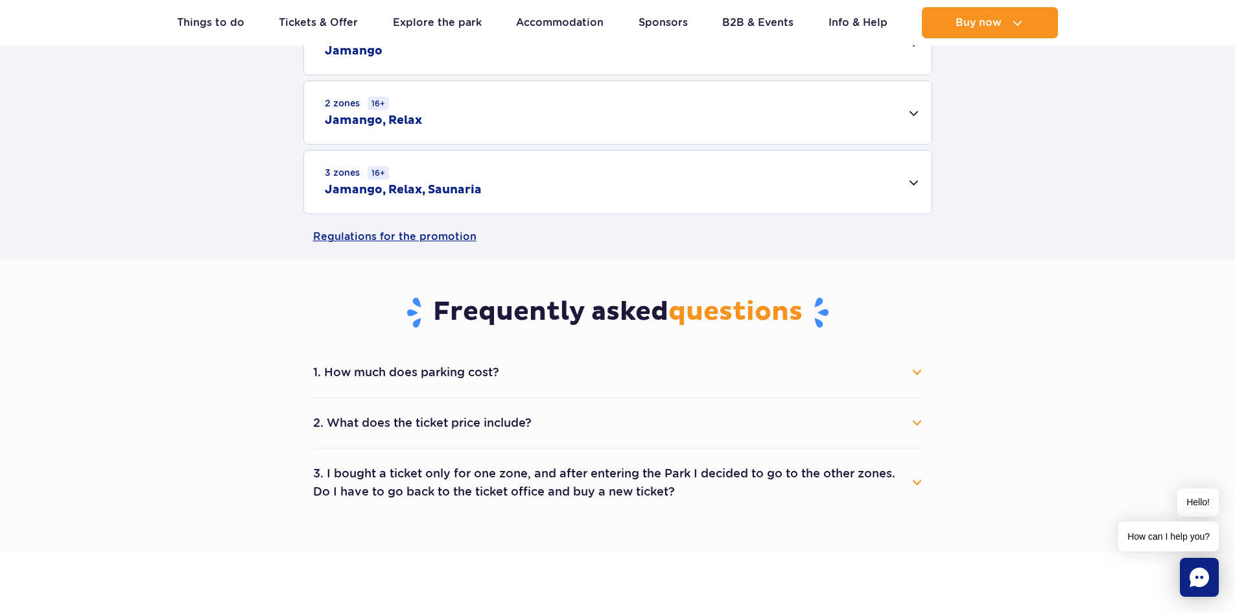
click at [916, 375] on button "1. How much does parking cost?" at bounding box center [617, 372] width 609 height 29
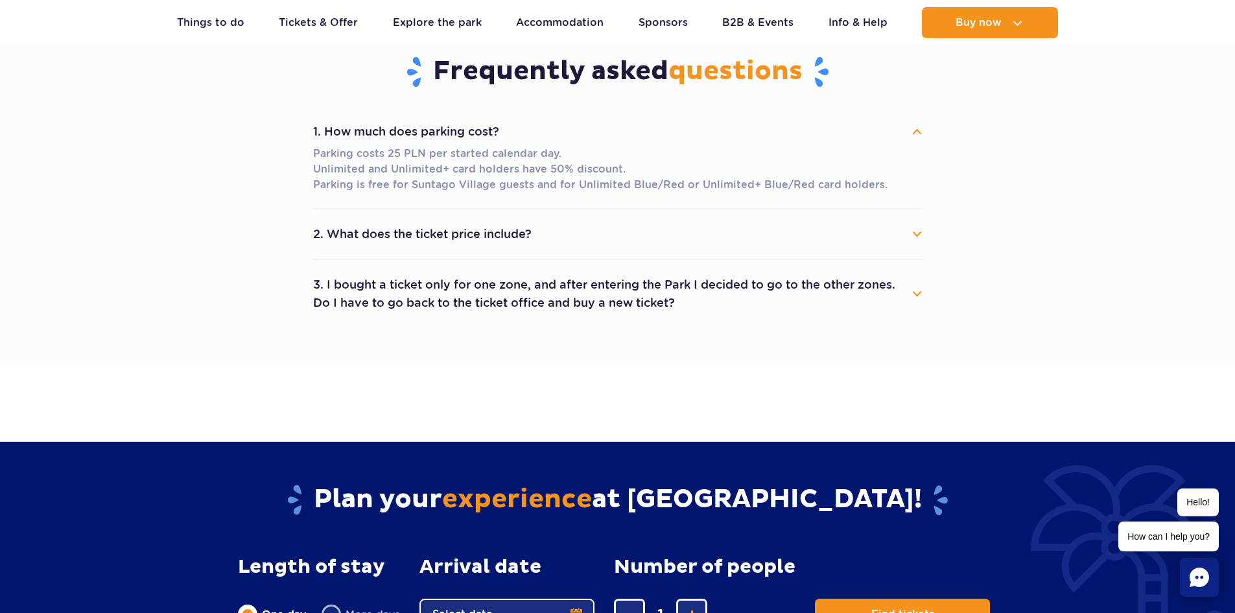
scroll to position [717, 0]
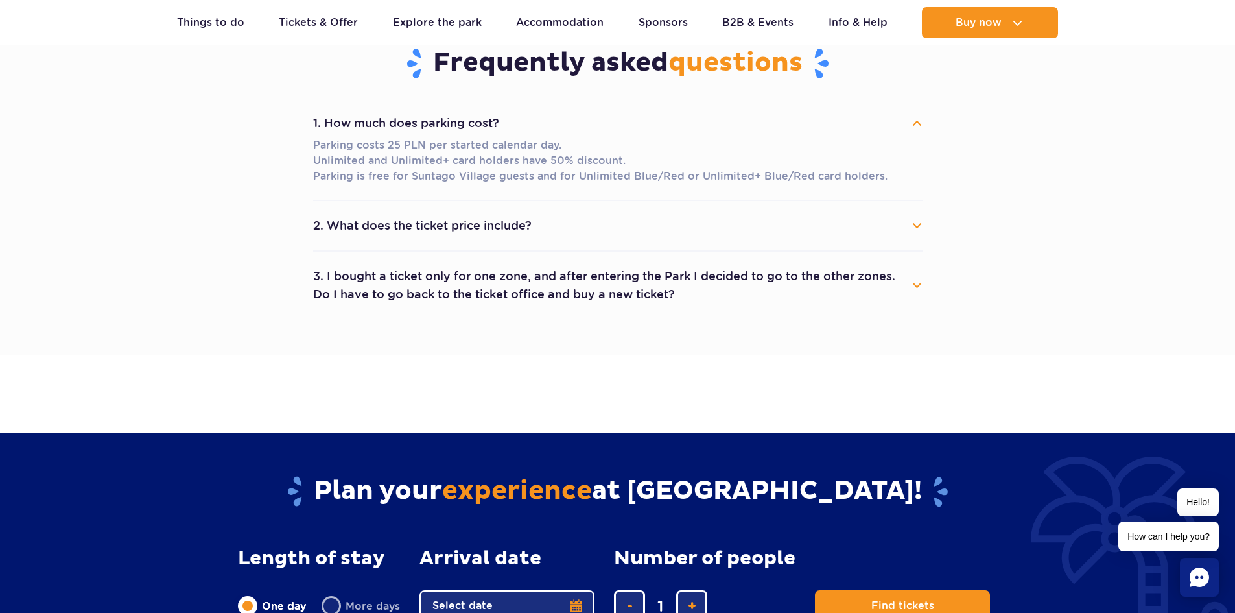
click at [703, 237] on button "2. What does the ticket price include?" at bounding box center [617, 225] width 609 height 29
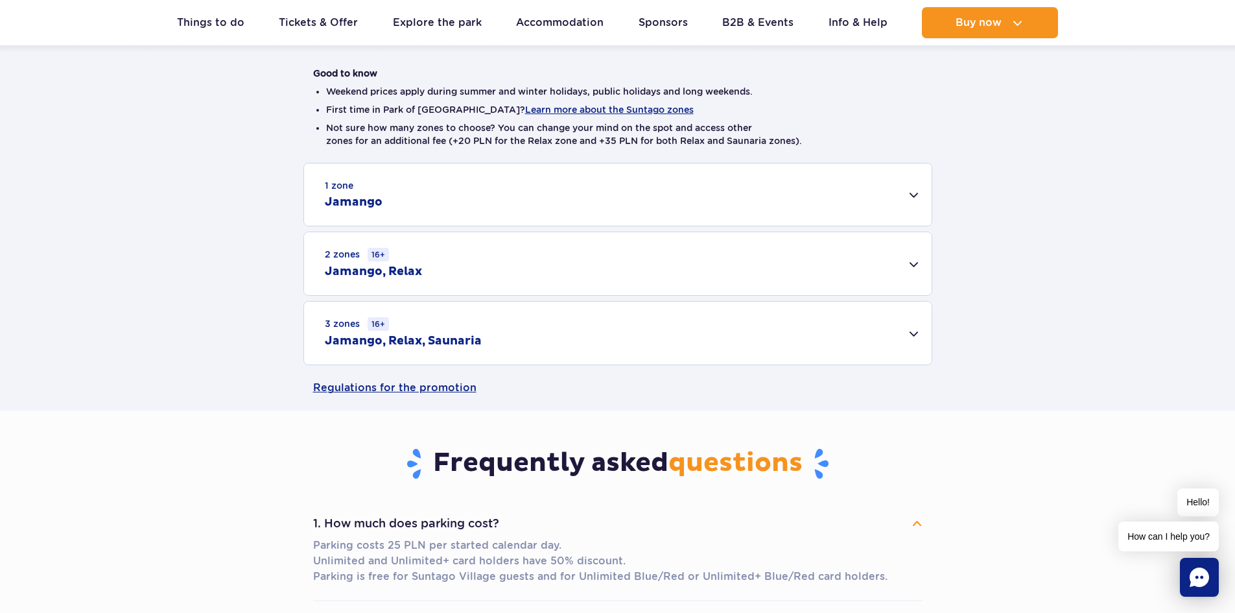
scroll to position [305, 0]
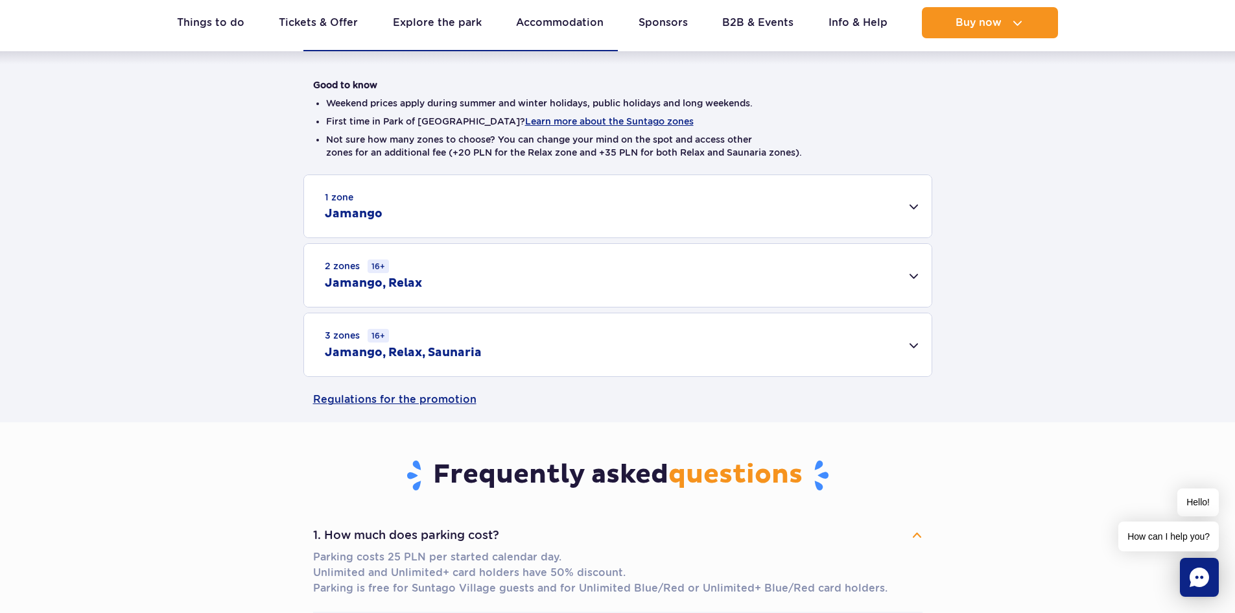
click at [909, 346] on div "3 zones 16+ Jamango, Relax, Saunaria" at bounding box center [617, 344] width 627 height 63
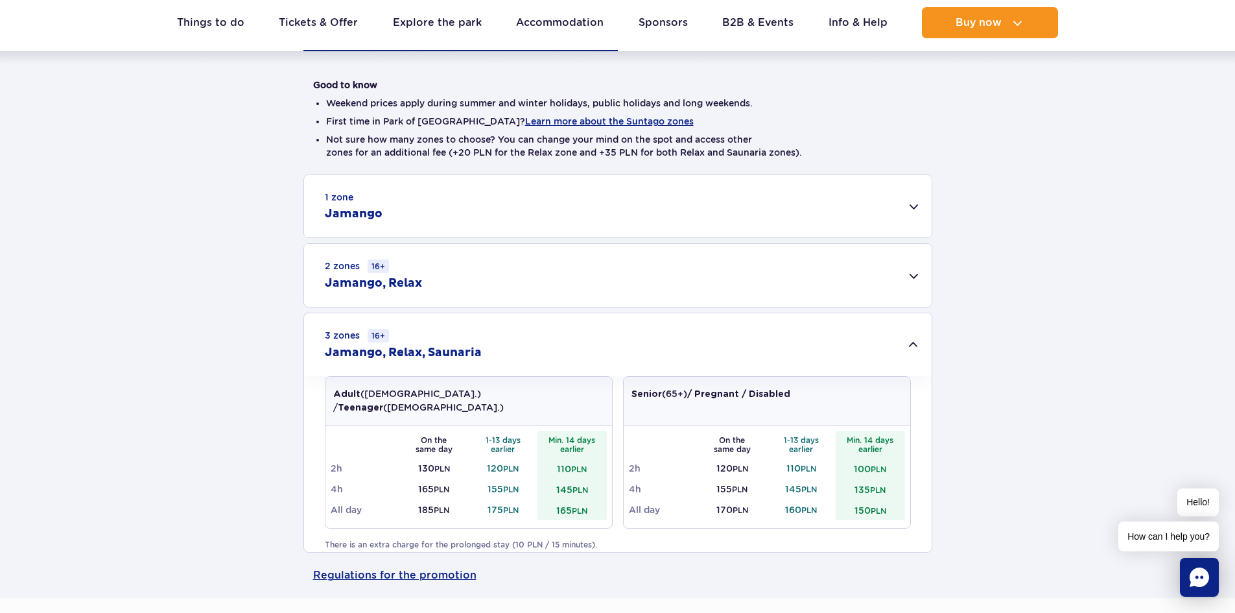
click at [917, 272] on div "2 zones 16+ Jamango, Relax" at bounding box center [617, 275] width 627 height 63
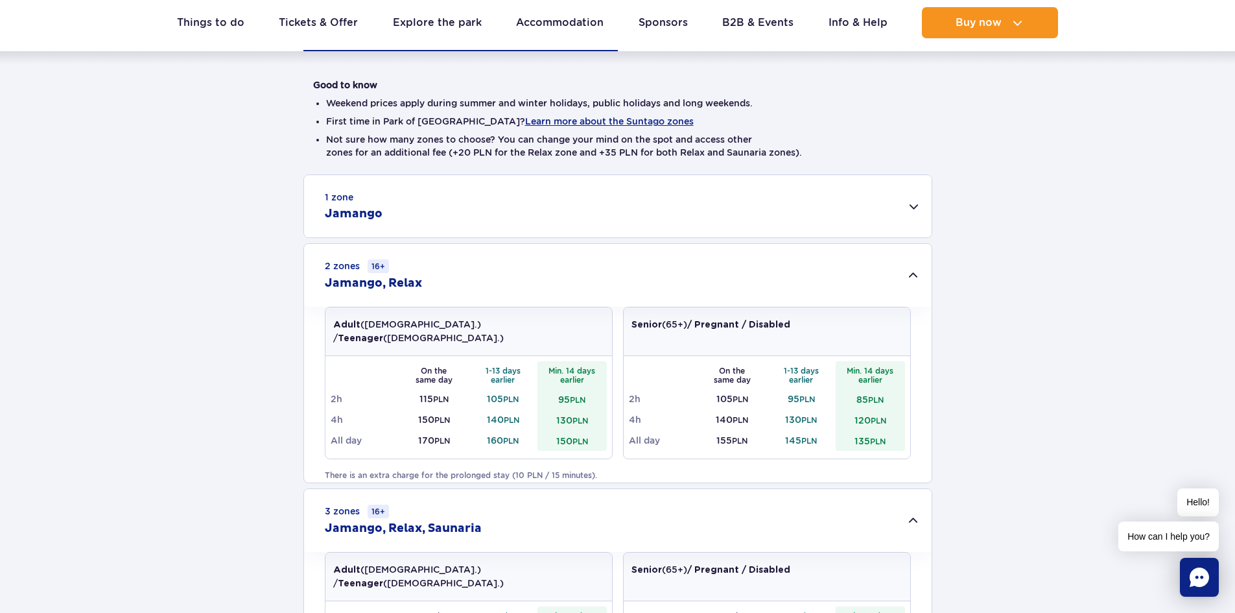
scroll to position [0, 0]
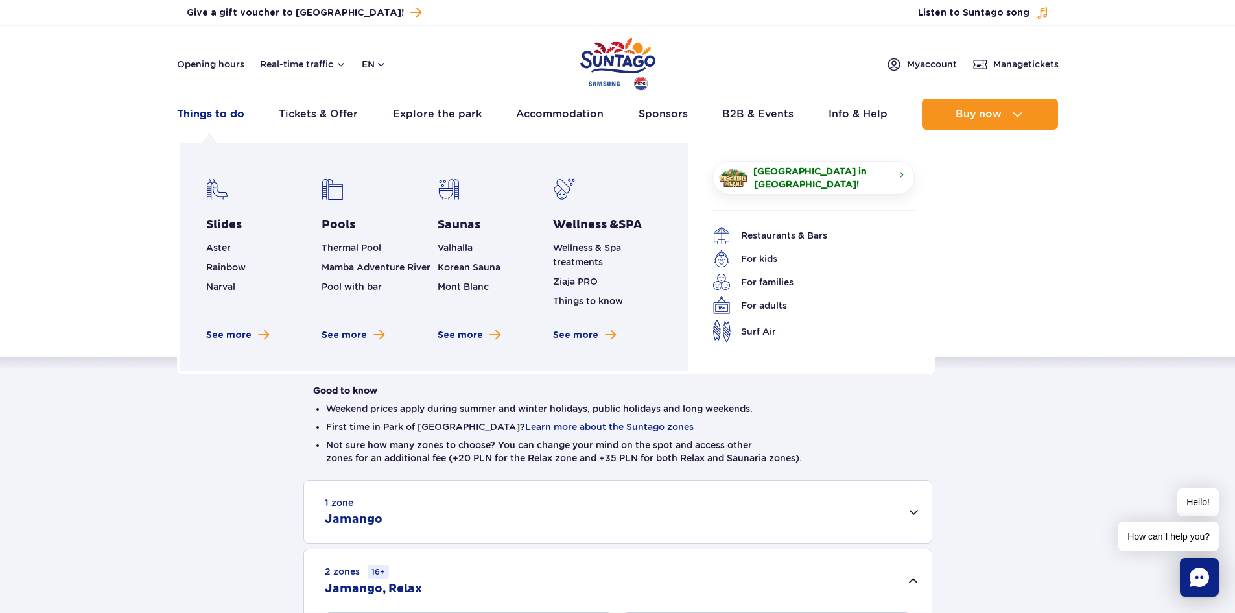
click at [229, 111] on link "Things to do" at bounding box center [210, 114] width 67 height 31
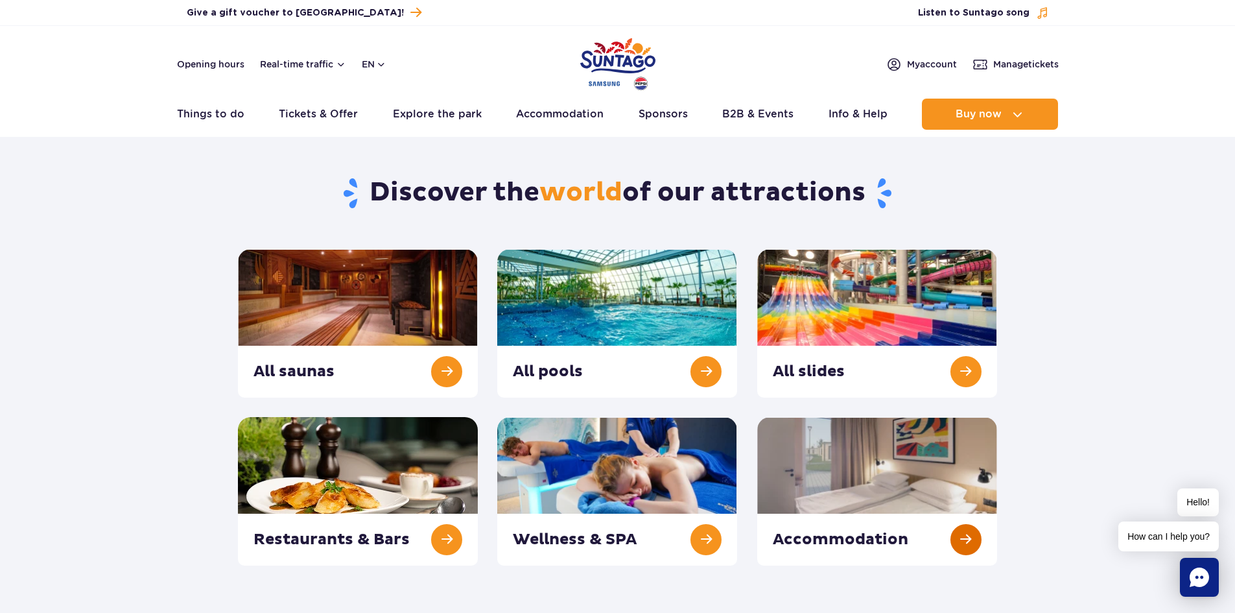
click at [965, 535] on link at bounding box center [877, 491] width 240 height 148
click at [782, 474] on link at bounding box center [877, 491] width 240 height 148
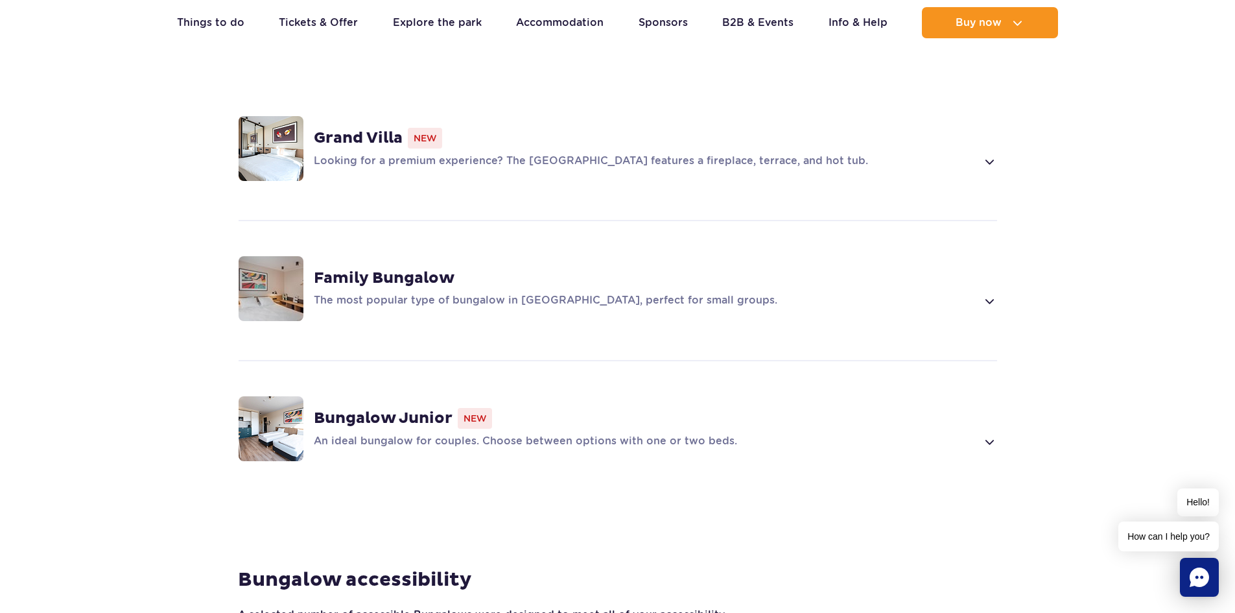
scroll to position [980, 0]
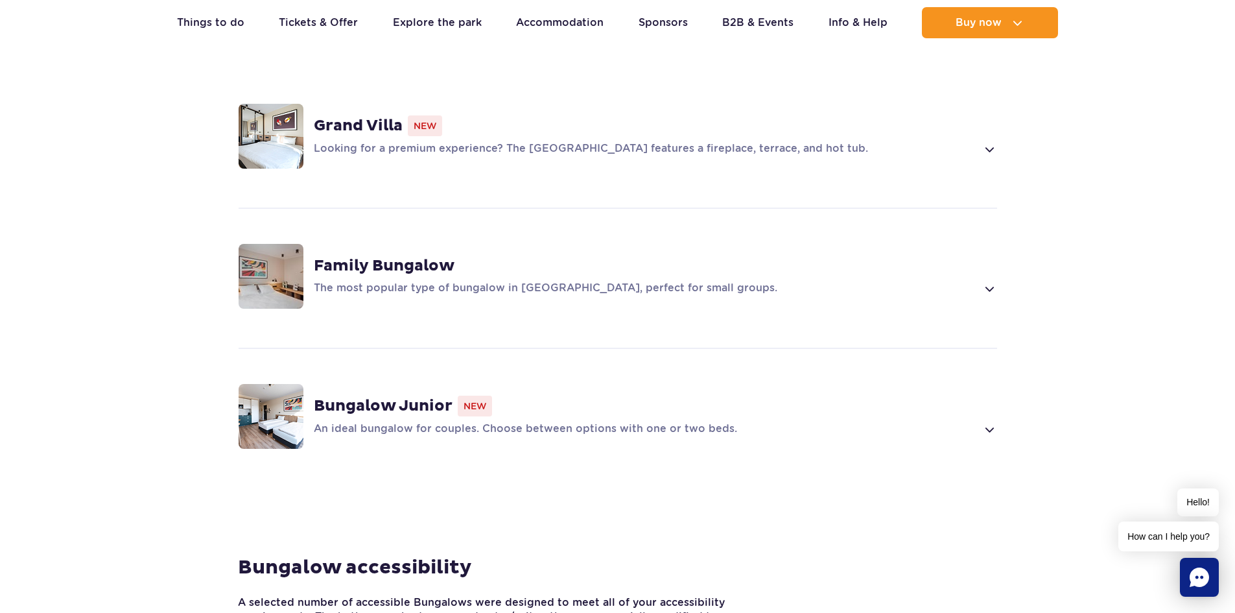
click at [981, 421] on span at bounding box center [988, 429] width 15 height 16
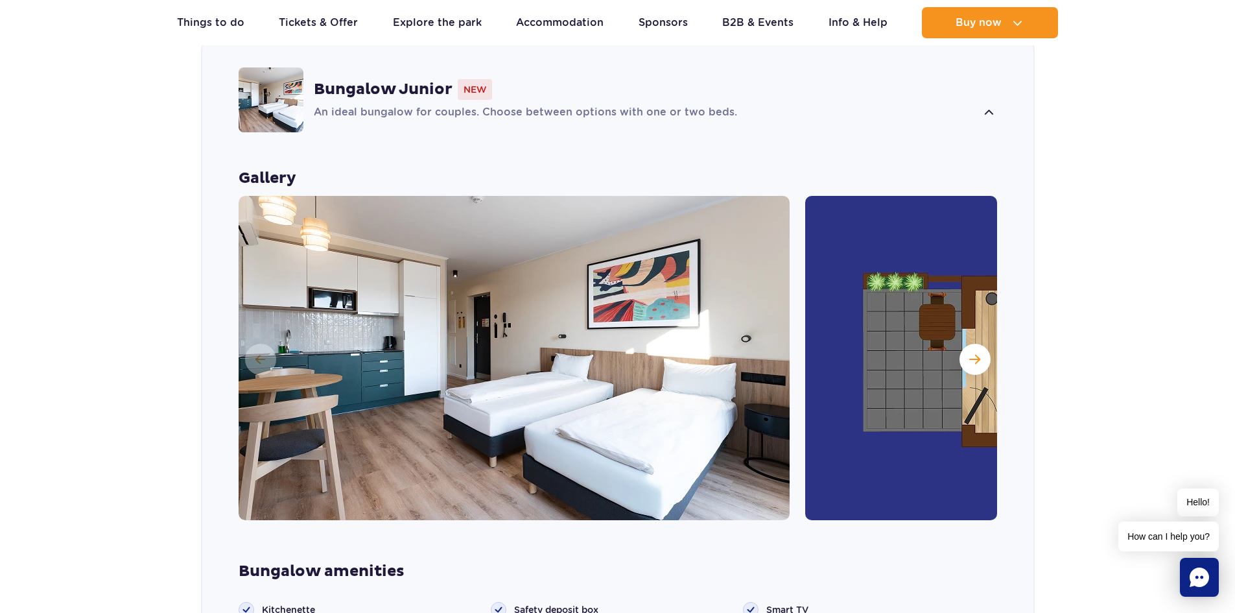
scroll to position [1304, 0]
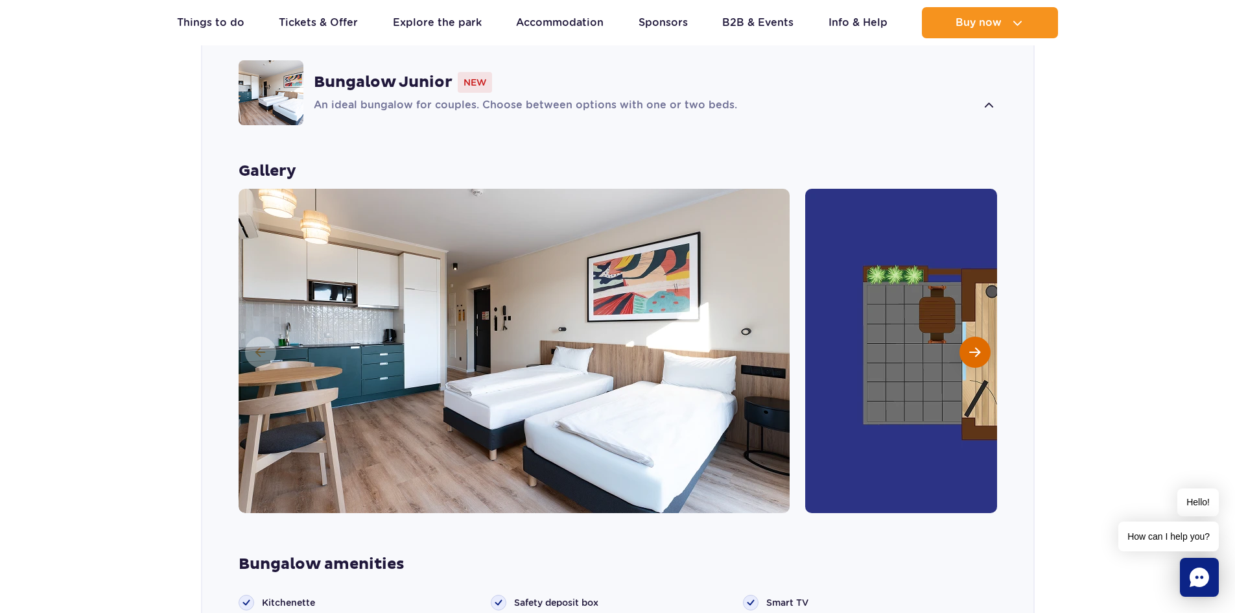
click at [971, 346] on span "Next slide" at bounding box center [974, 352] width 11 height 12
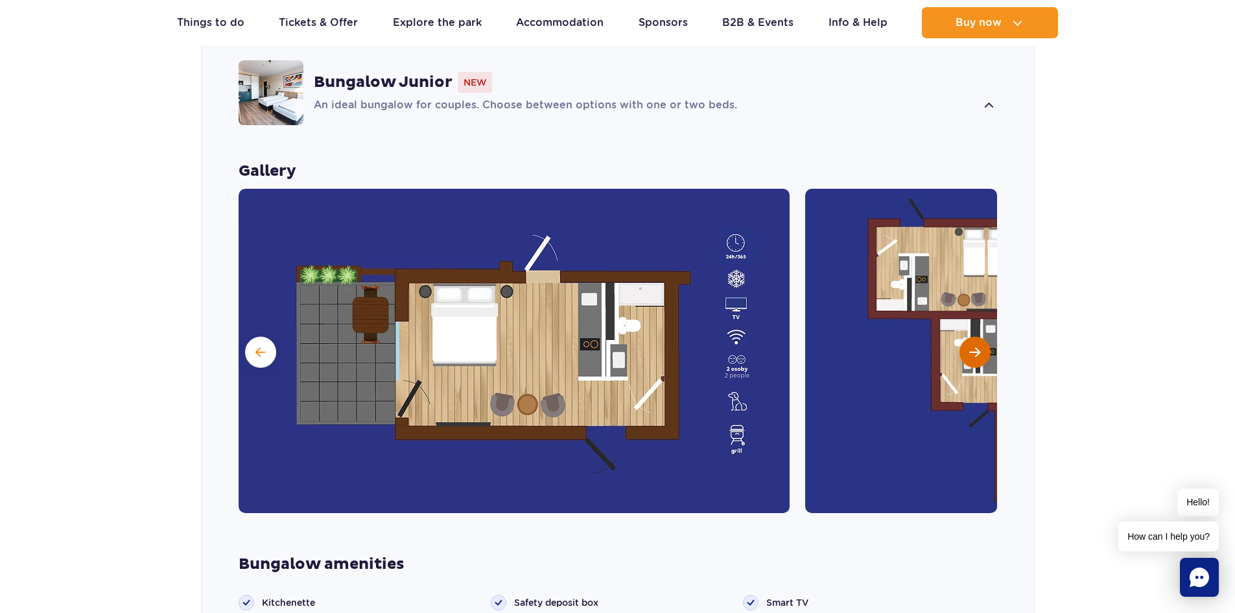
click at [971, 346] on span "Next slide" at bounding box center [974, 352] width 11 height 12
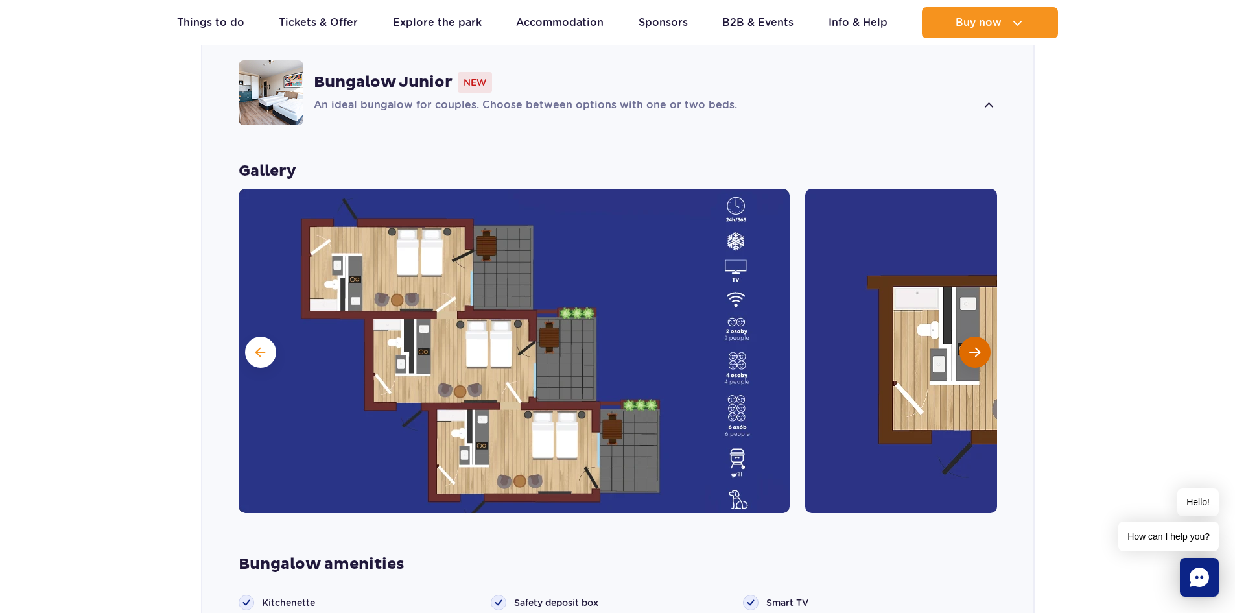
click at [971, 346] on span "Next slide" at bounding box center [974, 352] width 11 height 12
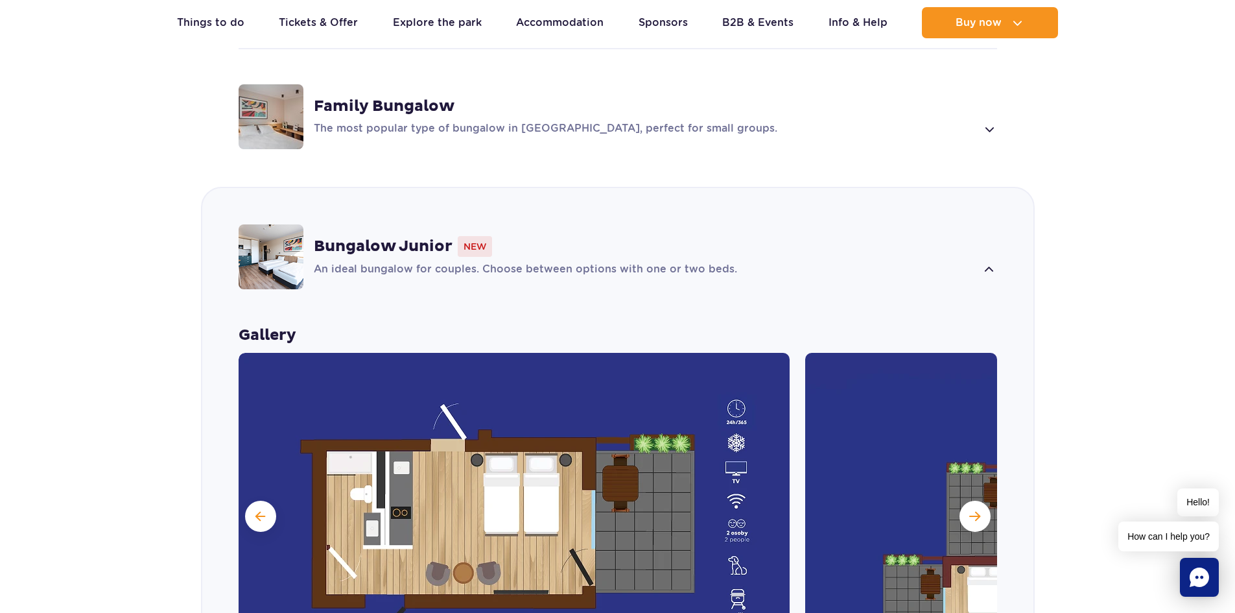
scroll to position [1912, 0]
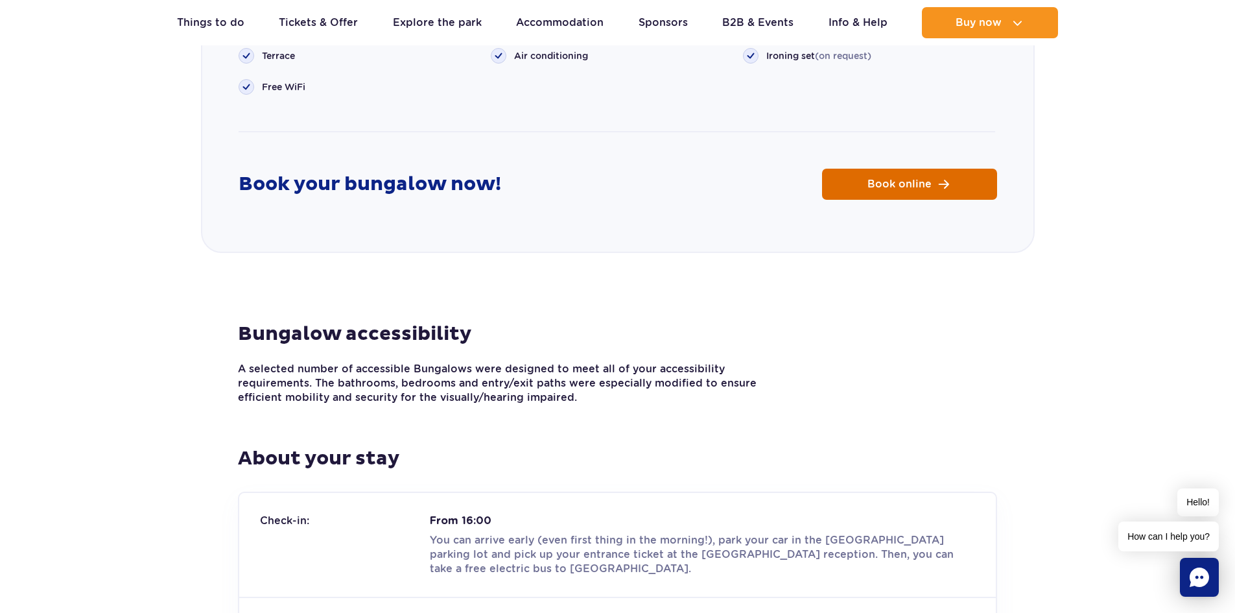
click at [946, 169] on link "Book online" at bounding box center [909, 184] width 175 height 31
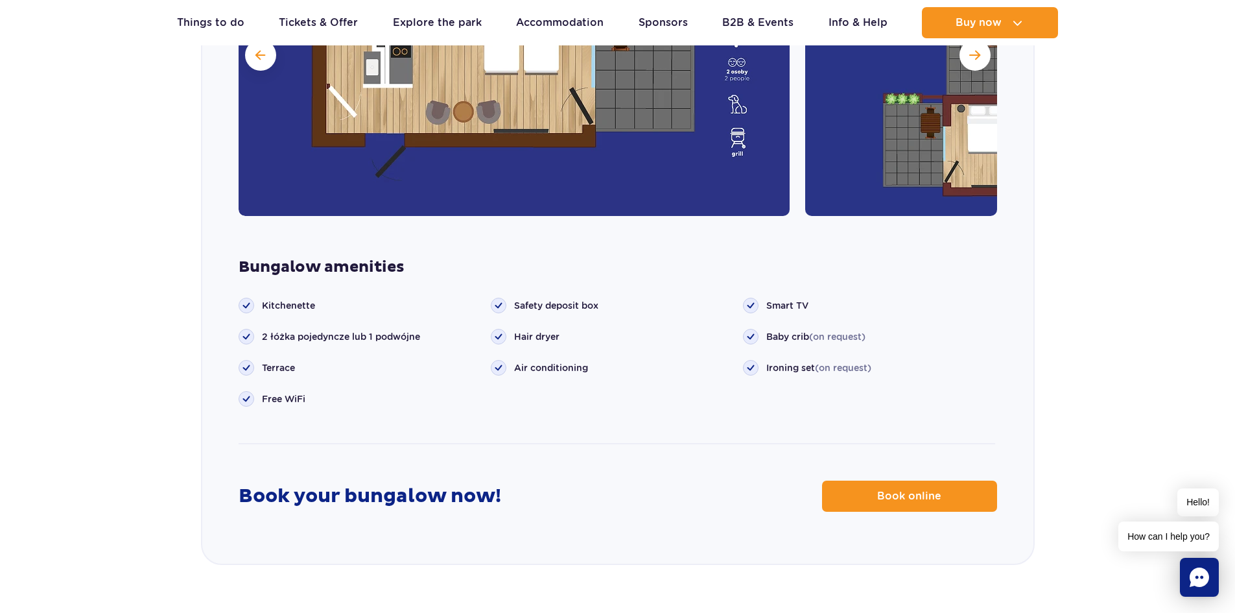
scroll to position [1565, 0]
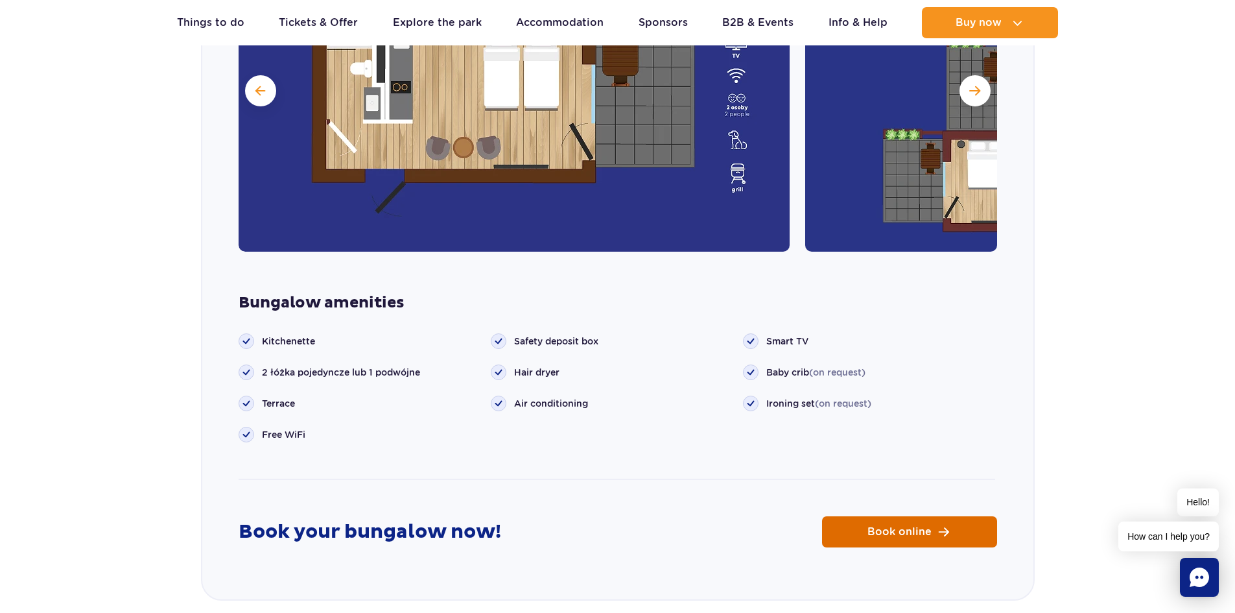
click at [868, 526] on span "Book online" at bounding box center [899, 531] width 64 height 10
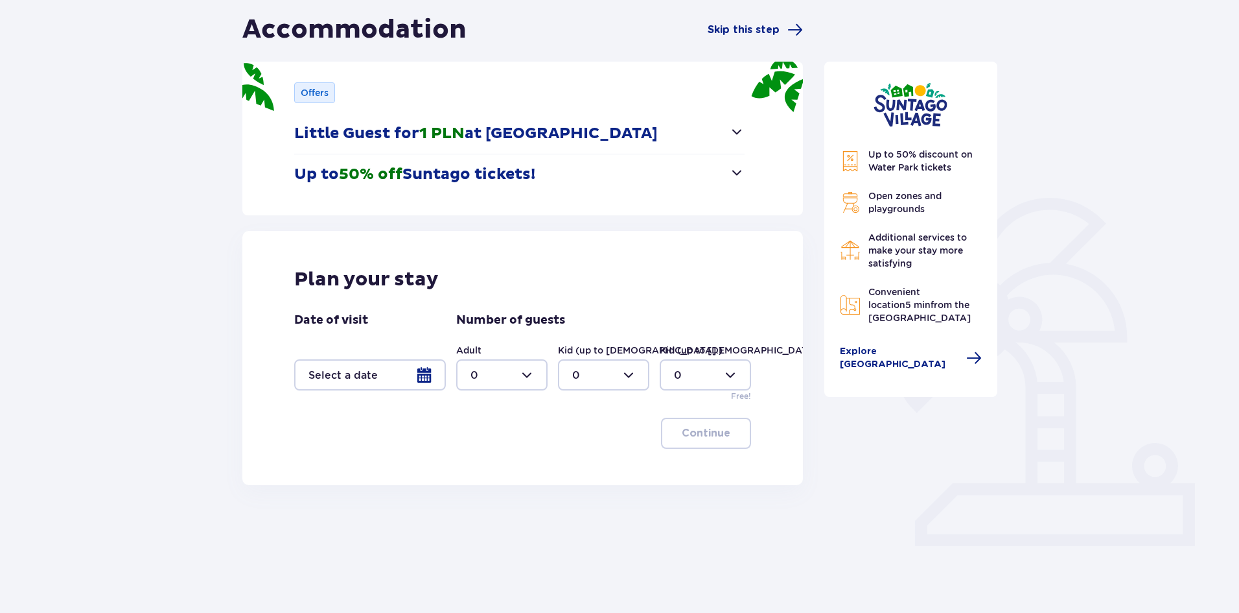
scroll to position [131, 0]
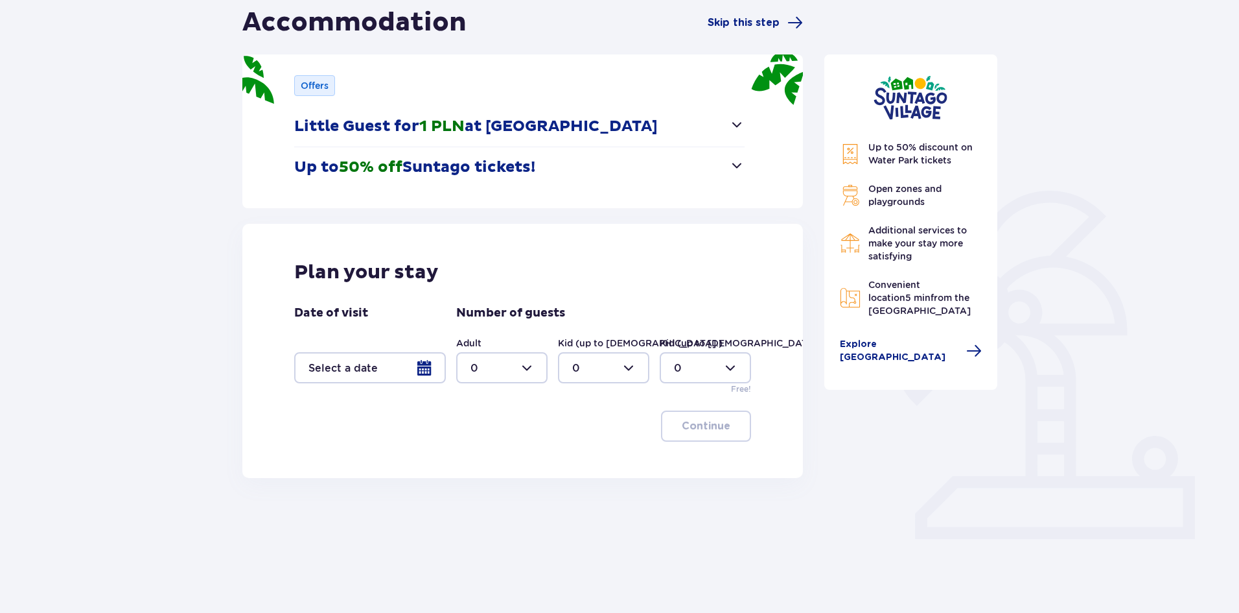
click at [425, 370] on div at bounding box center [370, 367] width 152 height 31
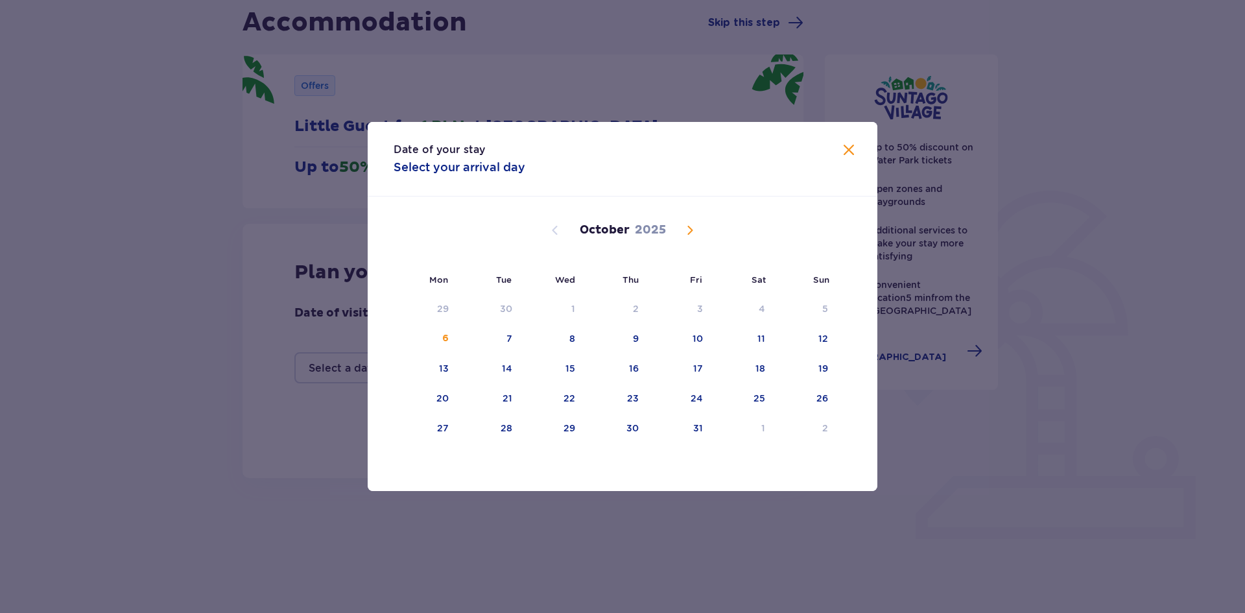
click at [692, 233] on span "Next month" at bounding box center [690, 230] width 16 height 16
click at [438, 399] on div "17" at bounding box center [425, 398] width 64 height 29
click at [425, 392] on div "17" at bounding box center [425, 398] width 64 height 29
click at [565, 393] on div "19" at bounding box center [570, 398] width 10 height 13
type input "[DATE] - [DATE]"
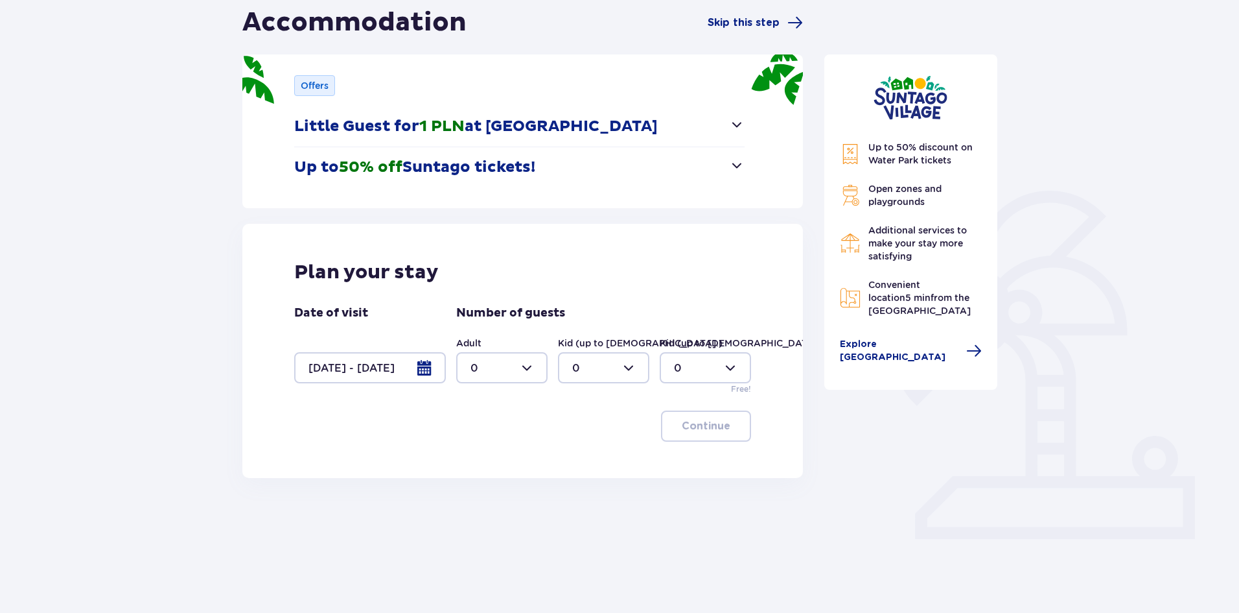
click at [529, 364] on div at bounding box center [501, 367] width 91 height 31
click at [476, 462] on p "2" at bounding box center [474, 461] width 6 height 14
type input "2"
click at [735, 421] on span "button" at bounding box center [733, 426] width 16 height 16
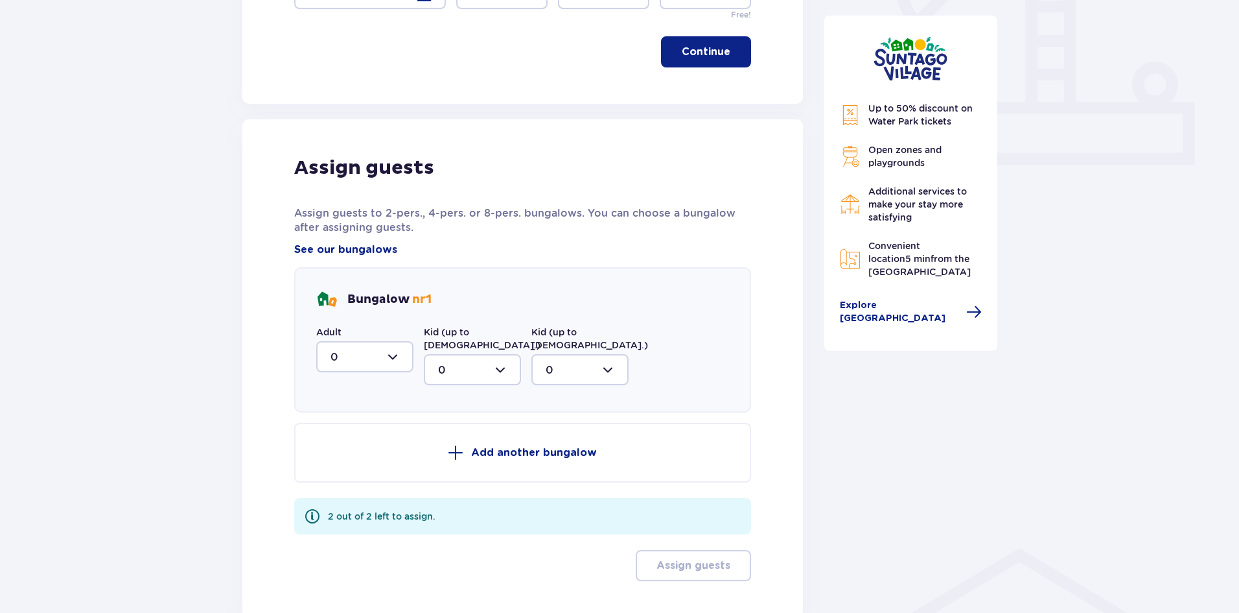
scroll to position [574, 0]
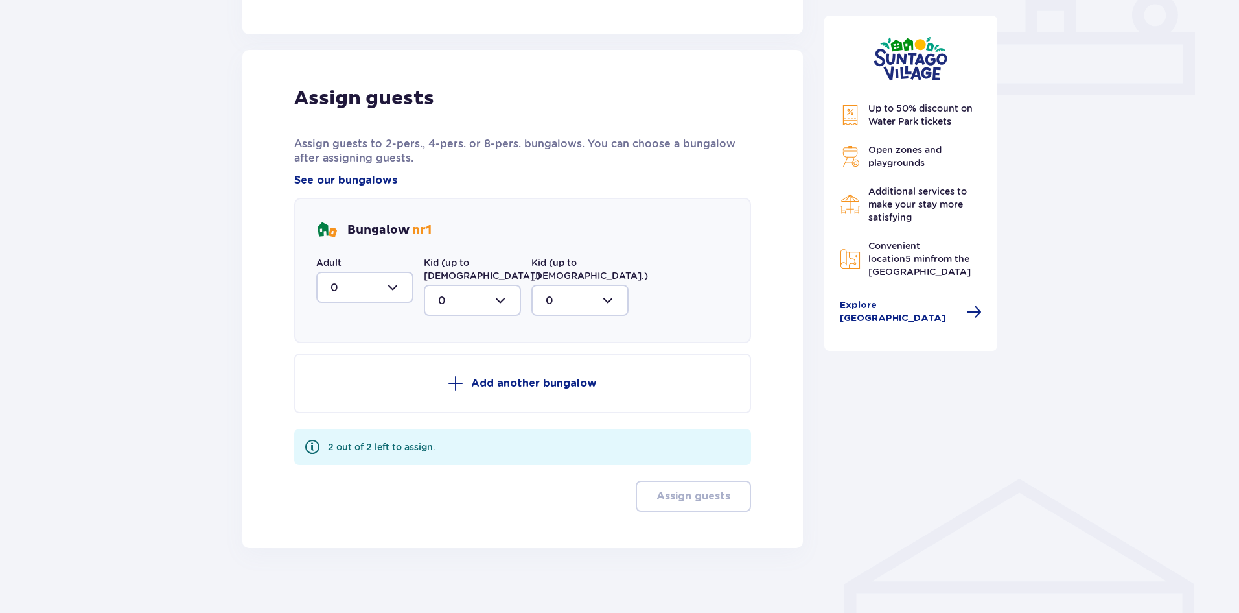
click at [400, 296] on div at bounding box center [364, 287] width 97 height 31
click at [334, 392] on span "2" at bounding box center [365, 381] width 95 height 27
type input "2"
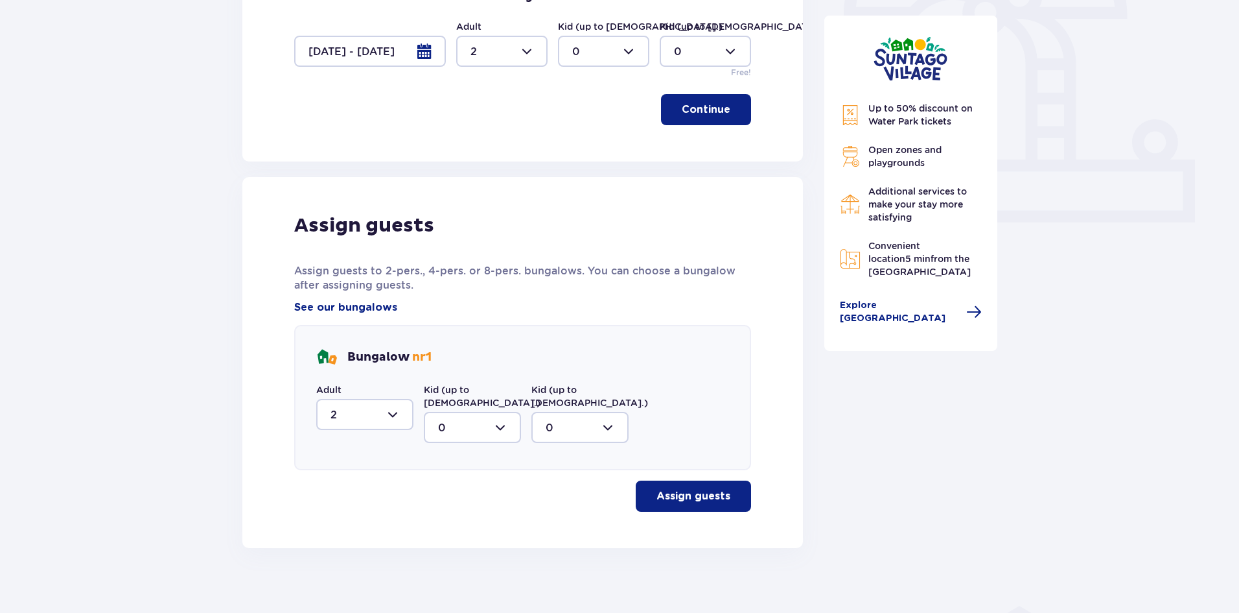
click at [712, 489] on p "Assign guests" at bounding box center [694, 496] width 74 height 14
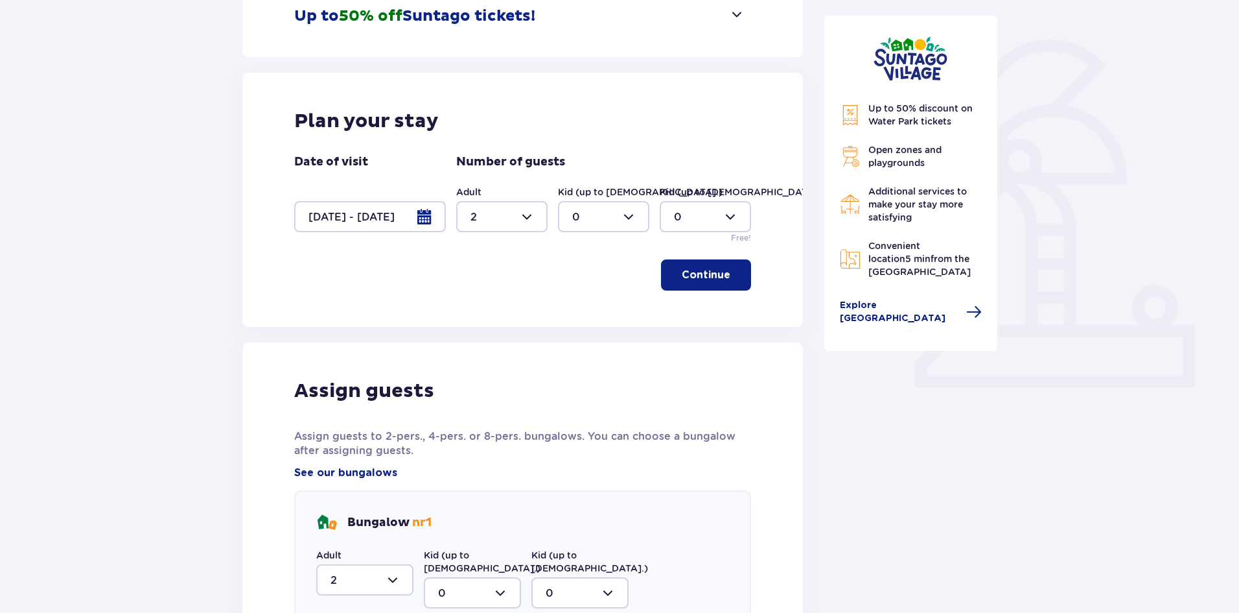
scroll to position [0, 0]
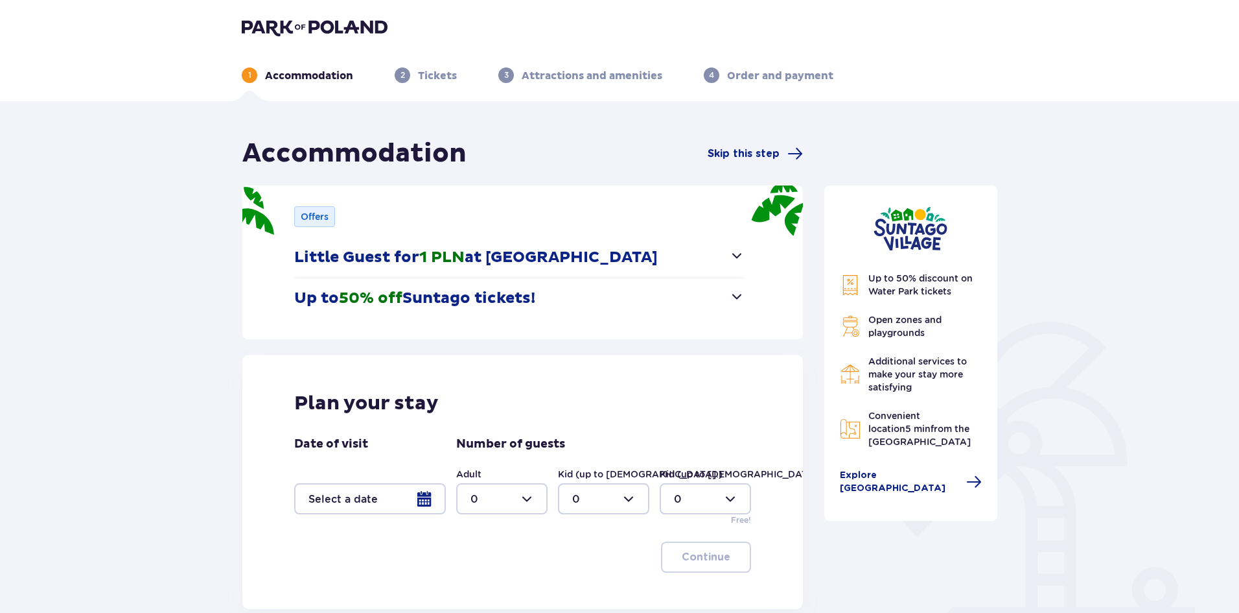
scroll to position [134, 0]
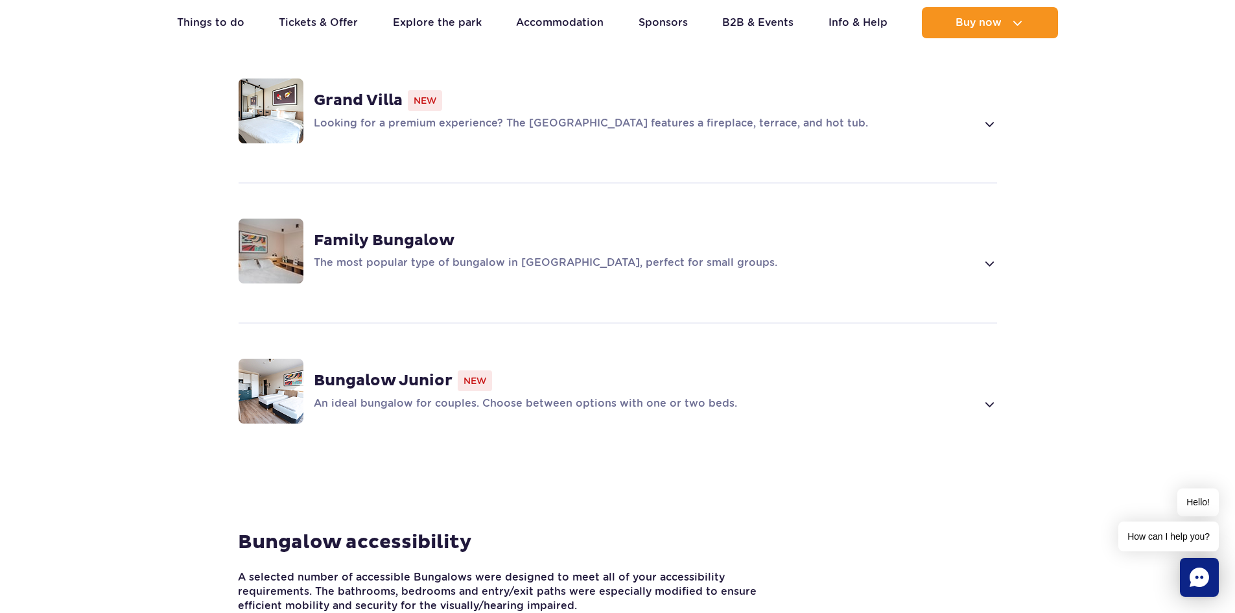
scroll to position [1031, 0]
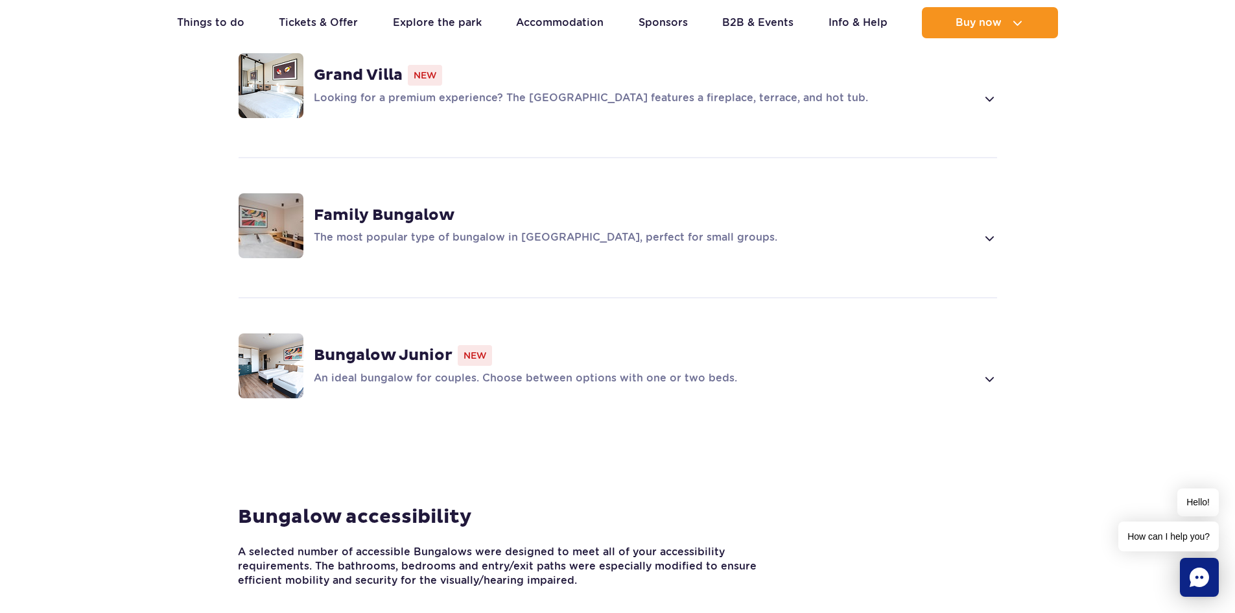
click at [982, 230] on span at bounding box center [988, 238] width 15 height 16
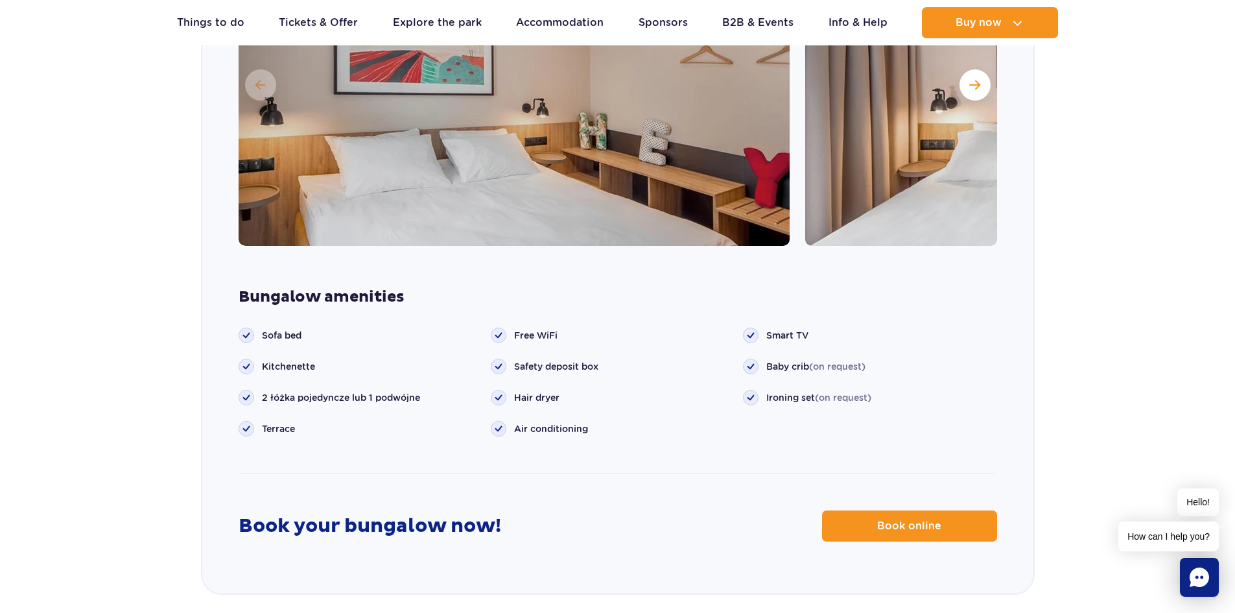
scroll to position [1324, 0]
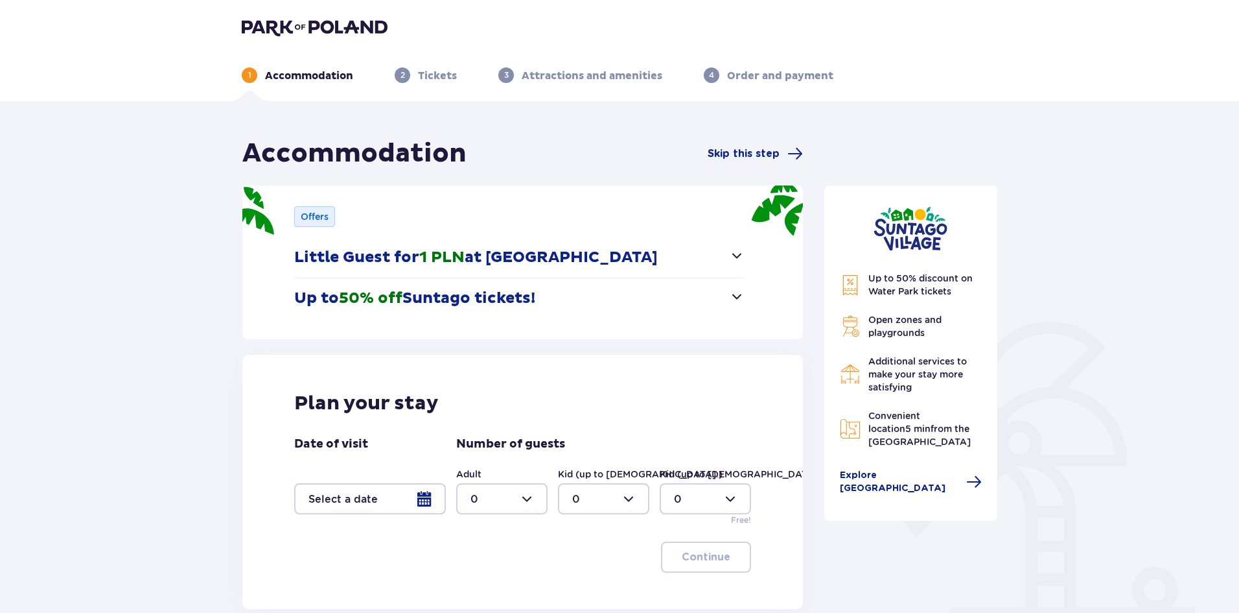
drag, startPoint x: 1244, startPoint y: 104, endPoint x: 1244, endPoint y: 179, distance: 74.5
click at [1239, 179] on html "1 Accommodation 2 Tickets 3 Attractions and amenities 4 Order and payment Accom…" at bounding box center [619, 306] width 1239 height 613
click at [510, 507] on div at bounding box center [501, 498] width 91 height 31
click at [485, 427] on div "2" at bounding box center [502, 426] width 63 height 14
type input "2"
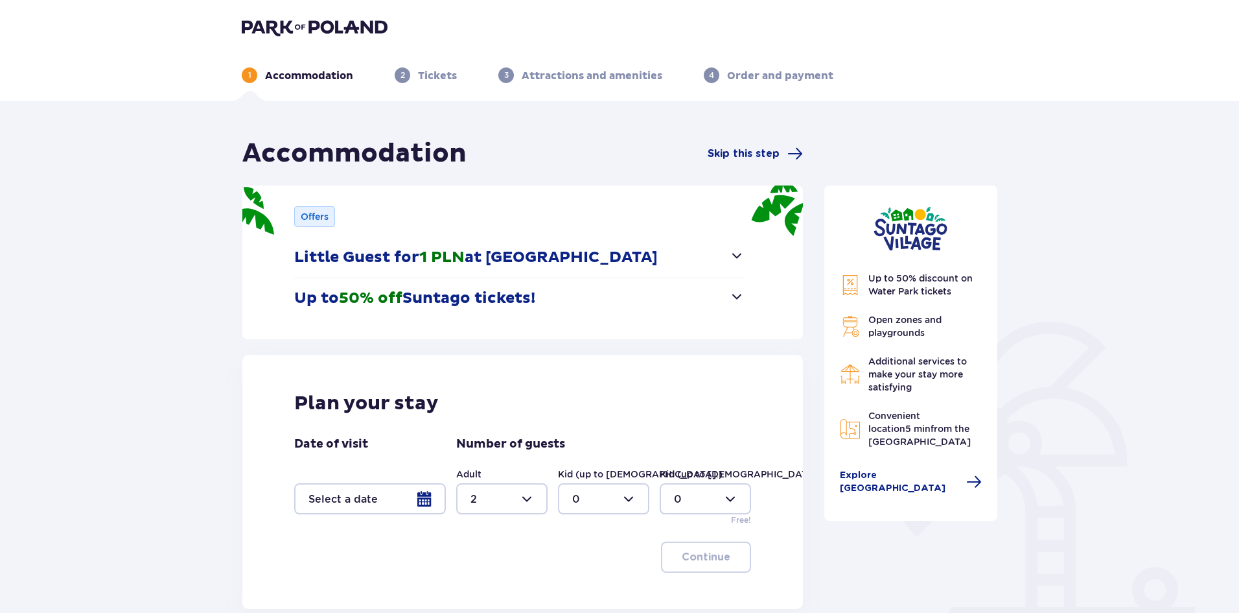
scroll to position [134, 0]
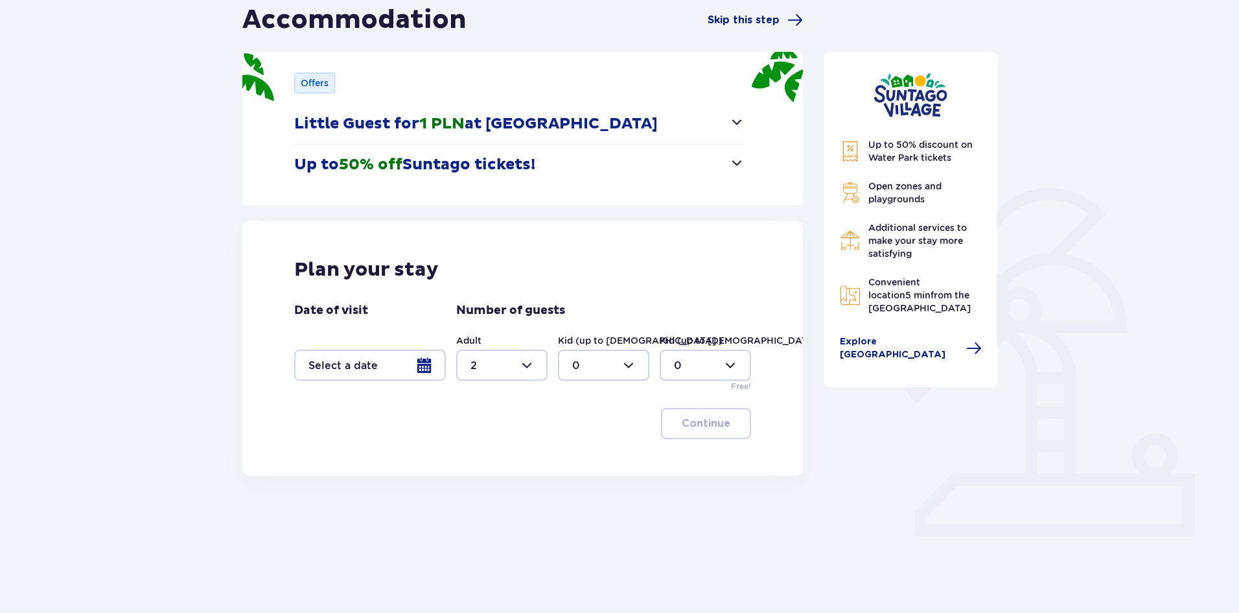
click at [428, 364] on div at bounding box center [370, 364] width 152 height 31
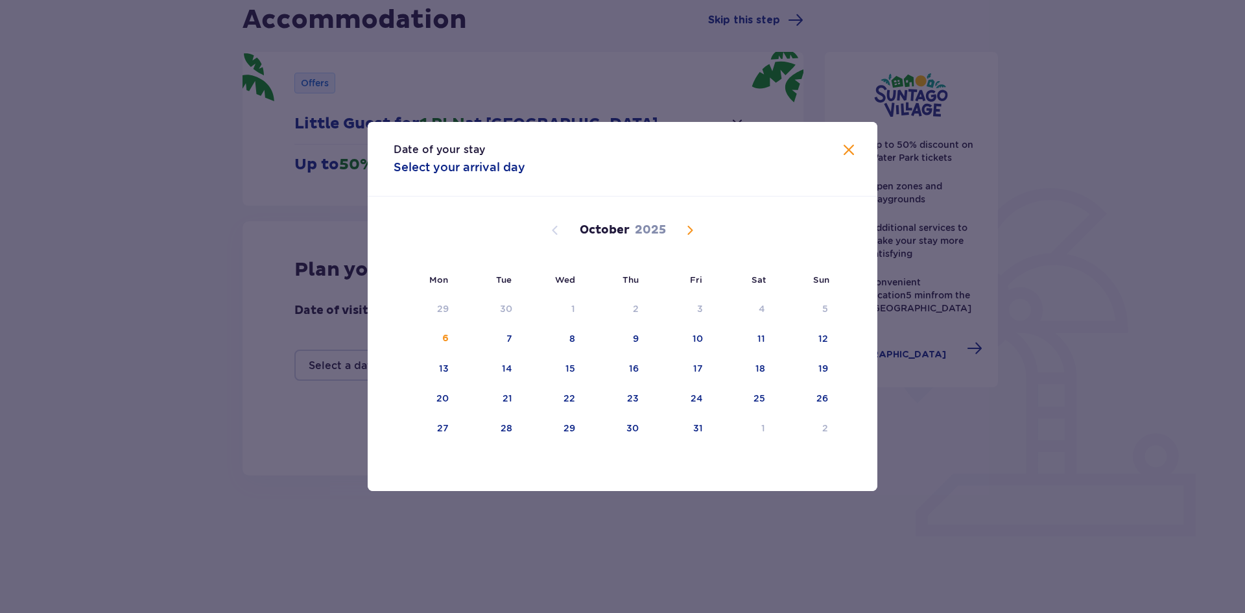
click at [207, 273] on div "Date of your stay Select your arrival day Mon Tue Wed Thu Fri Sat Sun [DATE] 1 …" at bounding box center [622, 306] width 1245 height 613
